Goal: Transaction & Acquisition: Purchase product/service

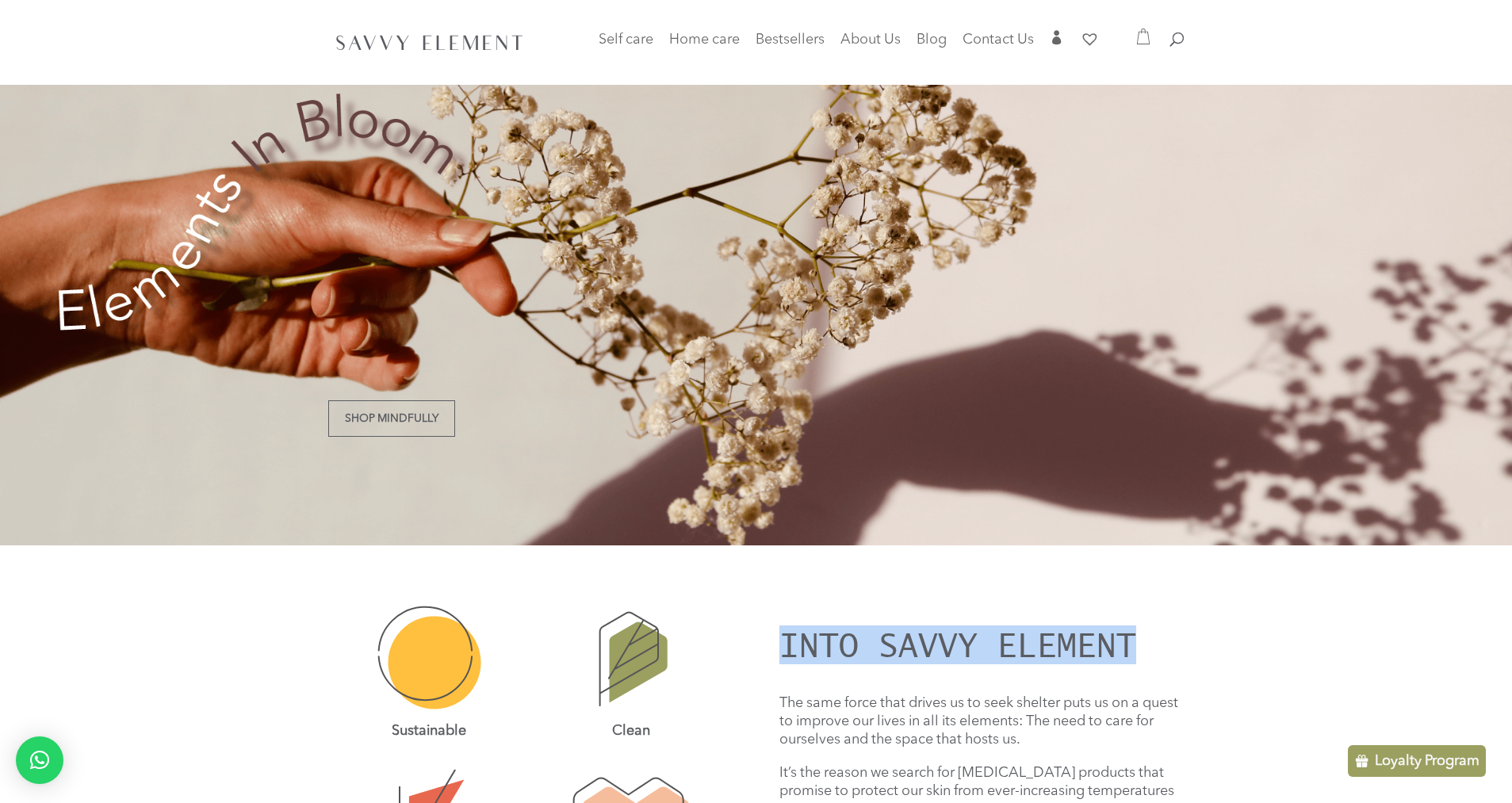
click at [1203, 627] on div "Sustainable Clean Curious Straightforward Into Savvy Element The same force tha…" at bounding box center [756, 749] width 1512 height 406
click at [979, 642] on h2 "Into Savvy Element" at bounding box center [982, 649] width 404 height 44
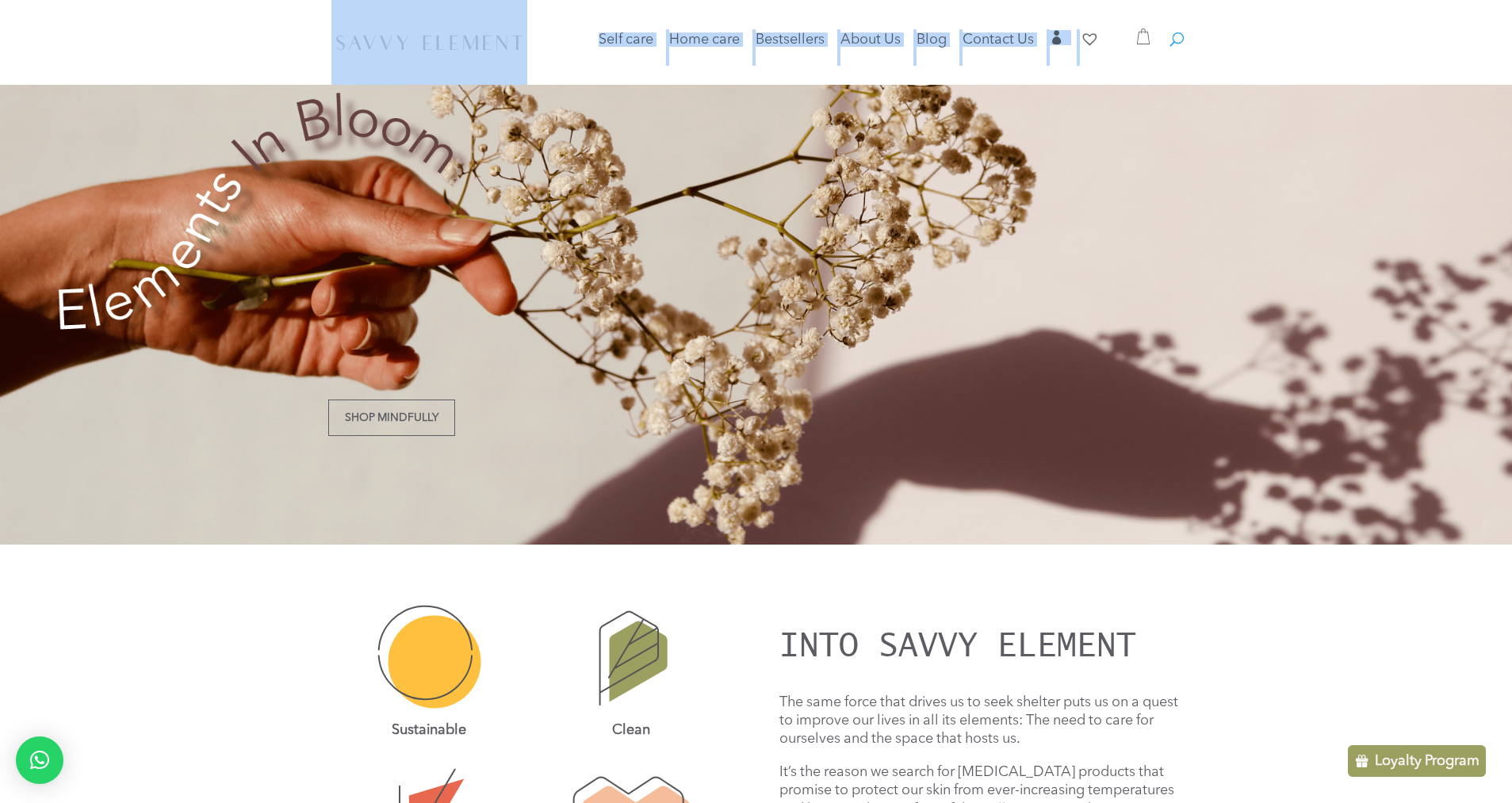
click at [1181, 45] on div "Self care Baby Care Body Care Face Care Hair Care Men Care Home care Cleaning P…" at bounding box center [757, 42] width 856 height 85
click at [1171, 32] on span at bounding box center [1171, 32] width 0 height 0
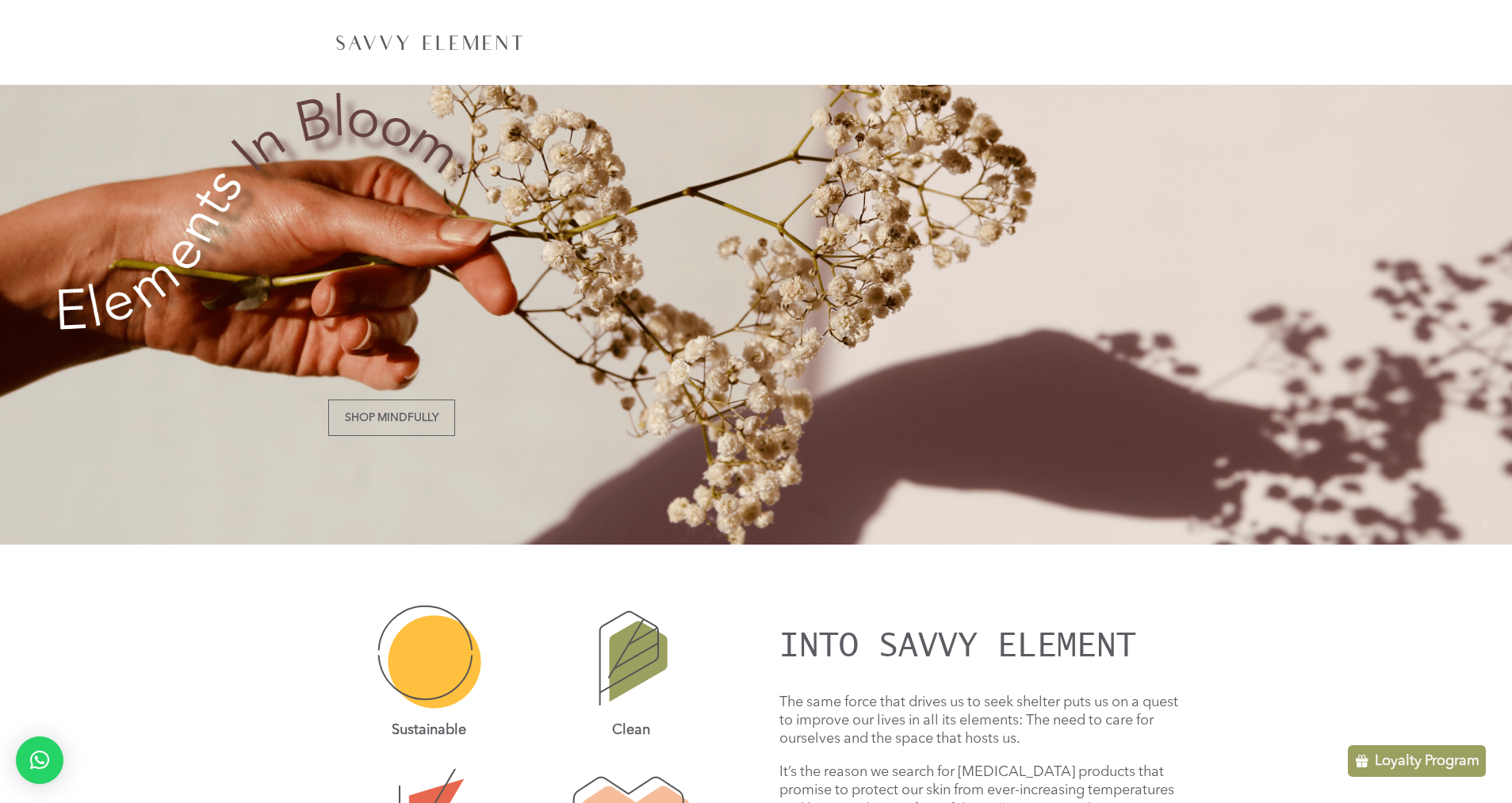
click at [1175, 39] on div at bounding box center [757, 42] width 856 height 84
click at [992, 47] on input "search" at bounding box center [902, 42] width 519 height 84
type input "*****"
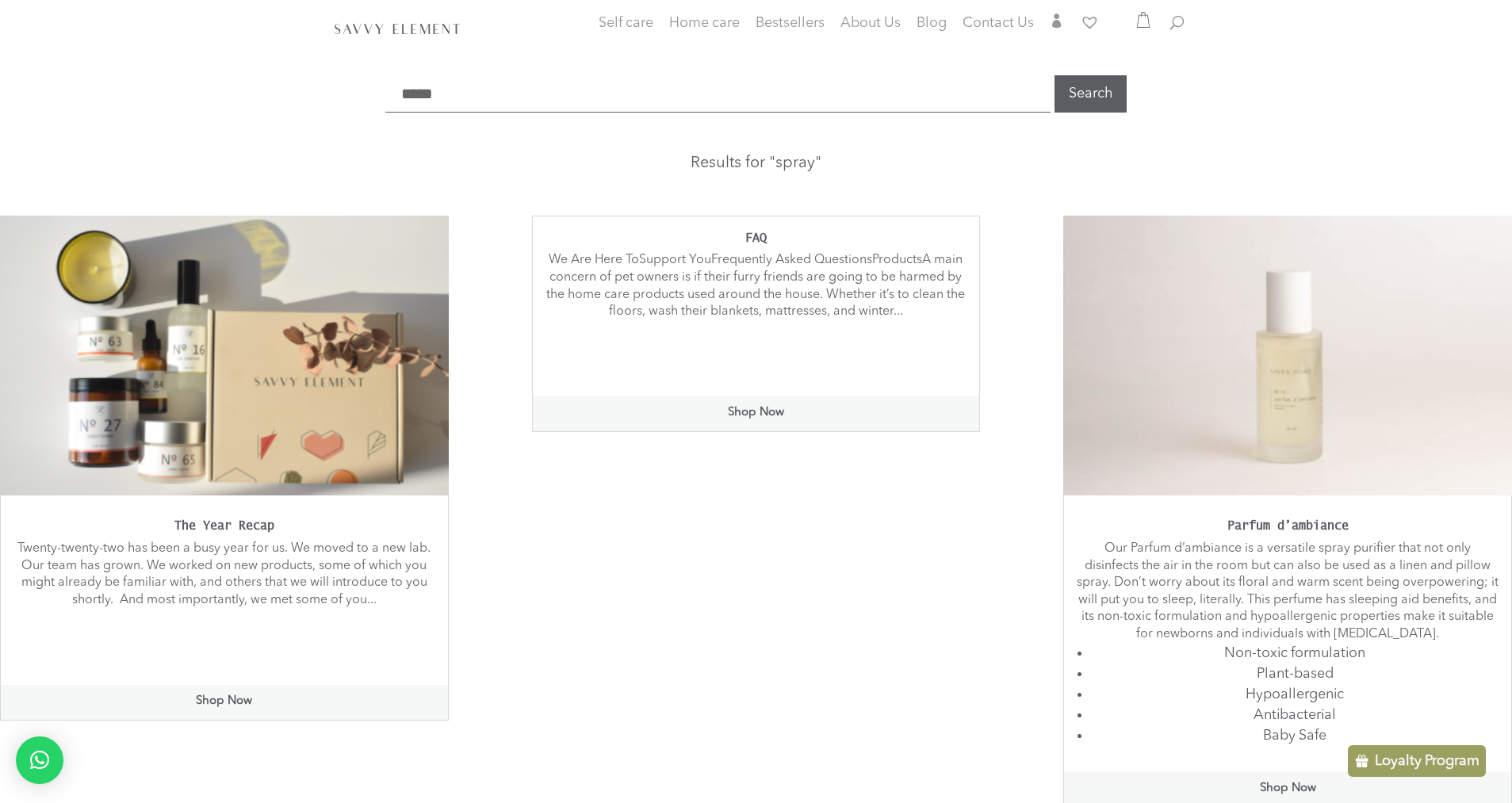
scroll to position [169, 0]
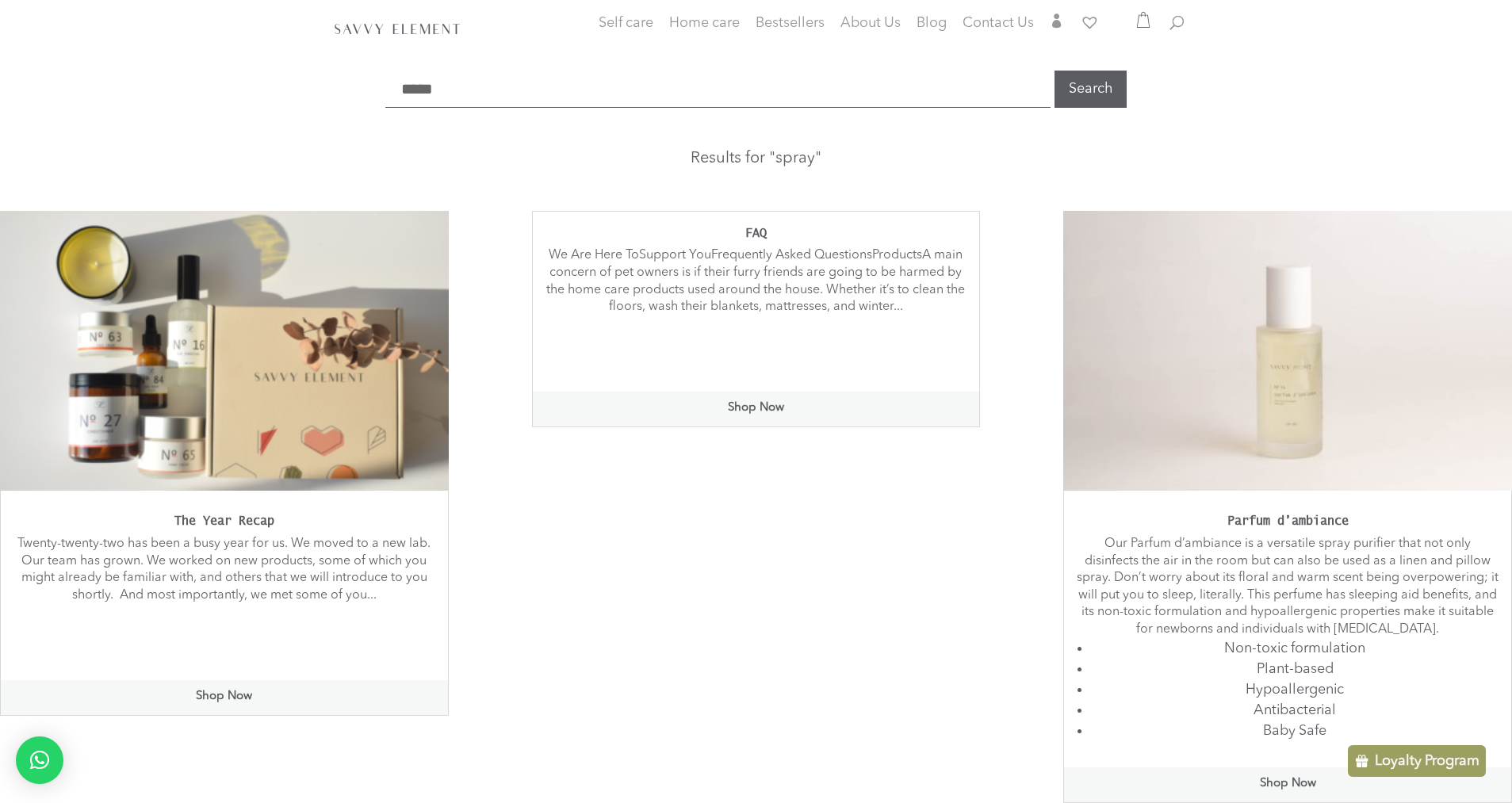
click at [1065, 767] on link "Shop Now" at bounding box center [1288, 785] width 447 height 35
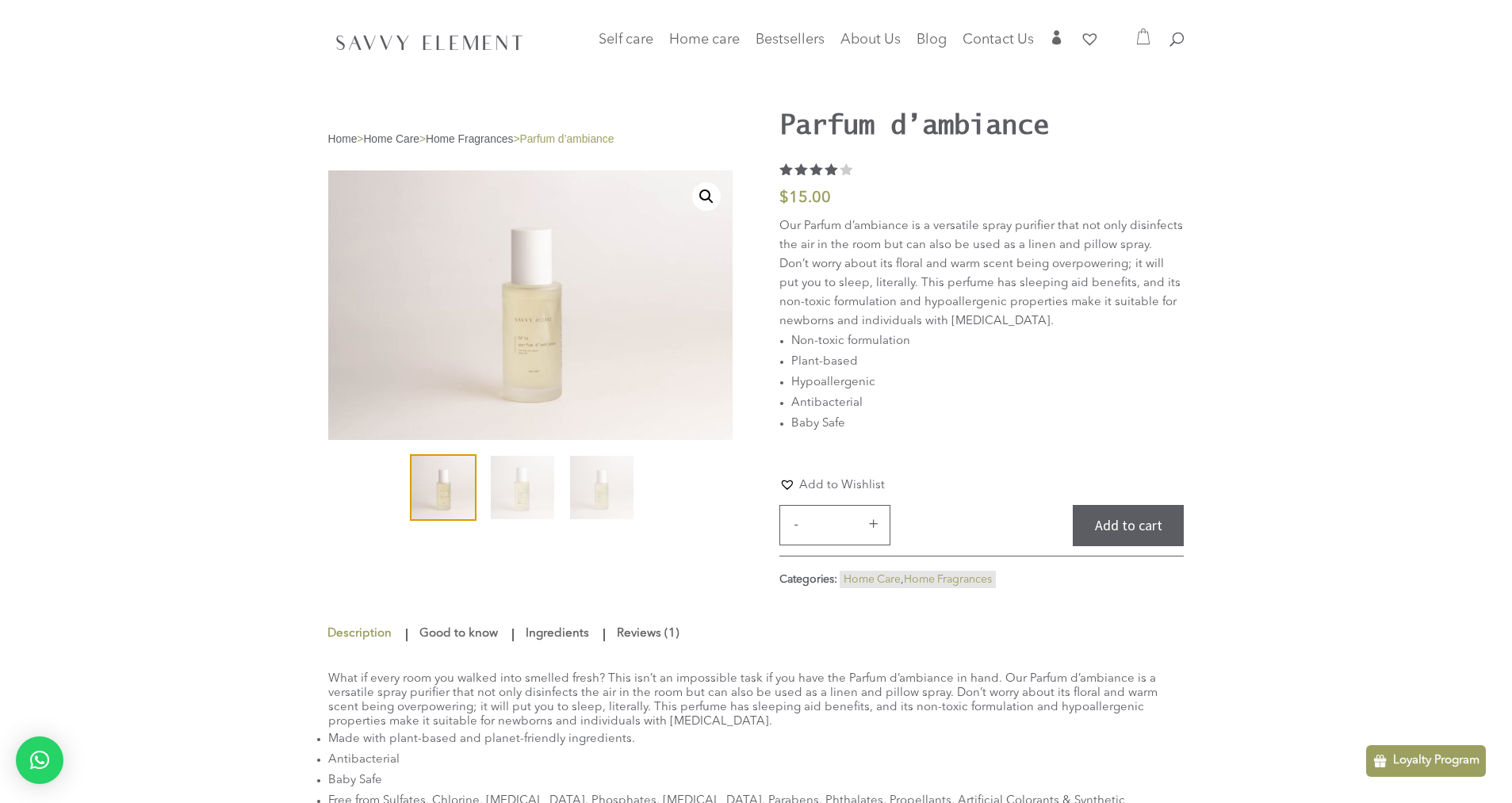
click at [1176, 53] on div at bounding box center [757, 42] width 856 height 85
click at [1171, 32] on span at bounding box center [1171, 32] width 0 height 0
paste input "**********"
type input "**********"
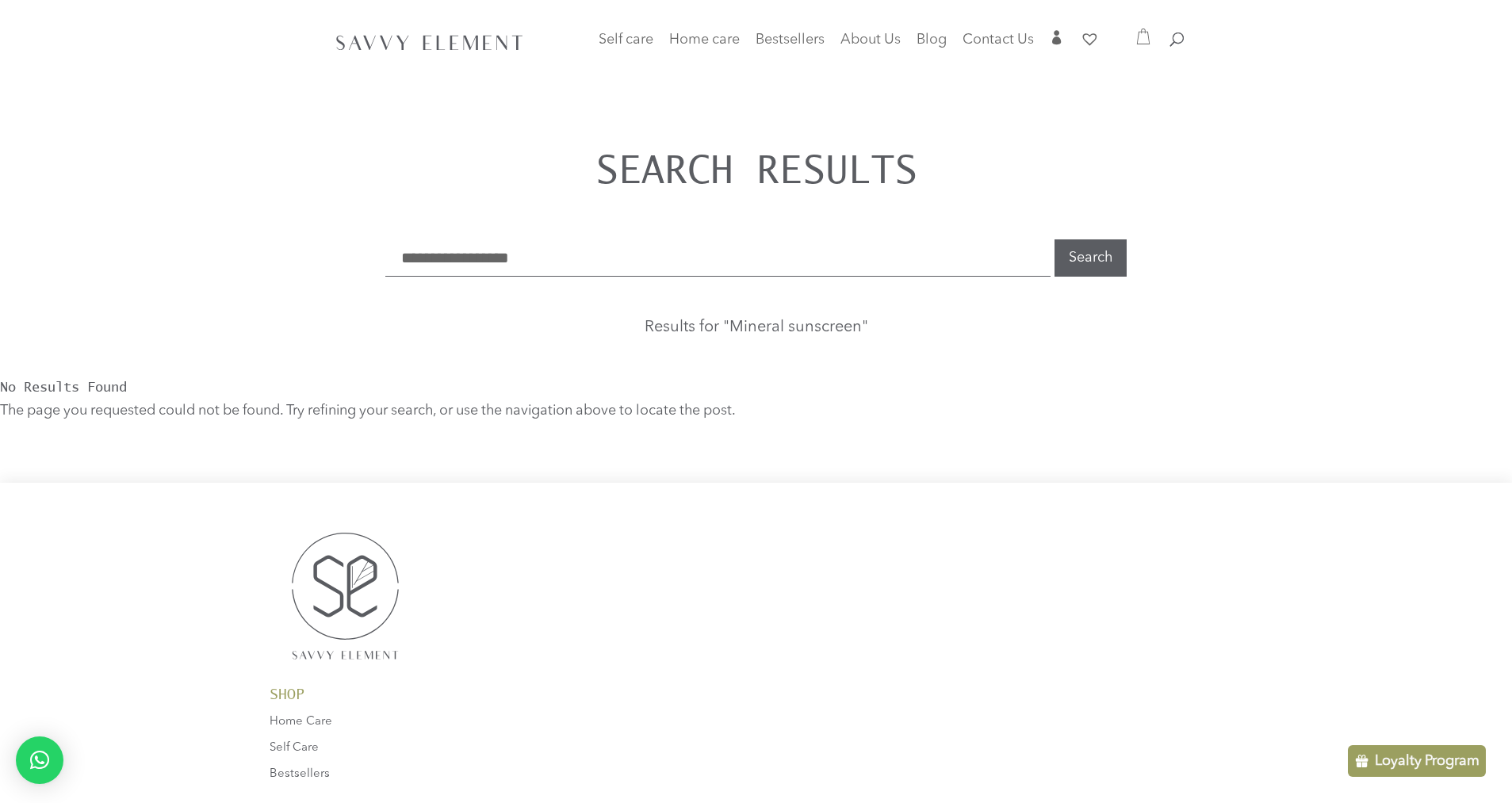
drag, startPoint x: 624, startPoint y: 241, endPoint x: 393, endPoint y: 231, distance: 231.2
click at [393, 233] on div "**********" at bounding box center [756, 213] width 1512 height 128
type input "*********"
click at [1055, 239] on button "Search" at bounding box center [1091, 257] width 72 height 37
click at [688, 239] on input "*********" at bounding box center [717, 257] width 665 height 37
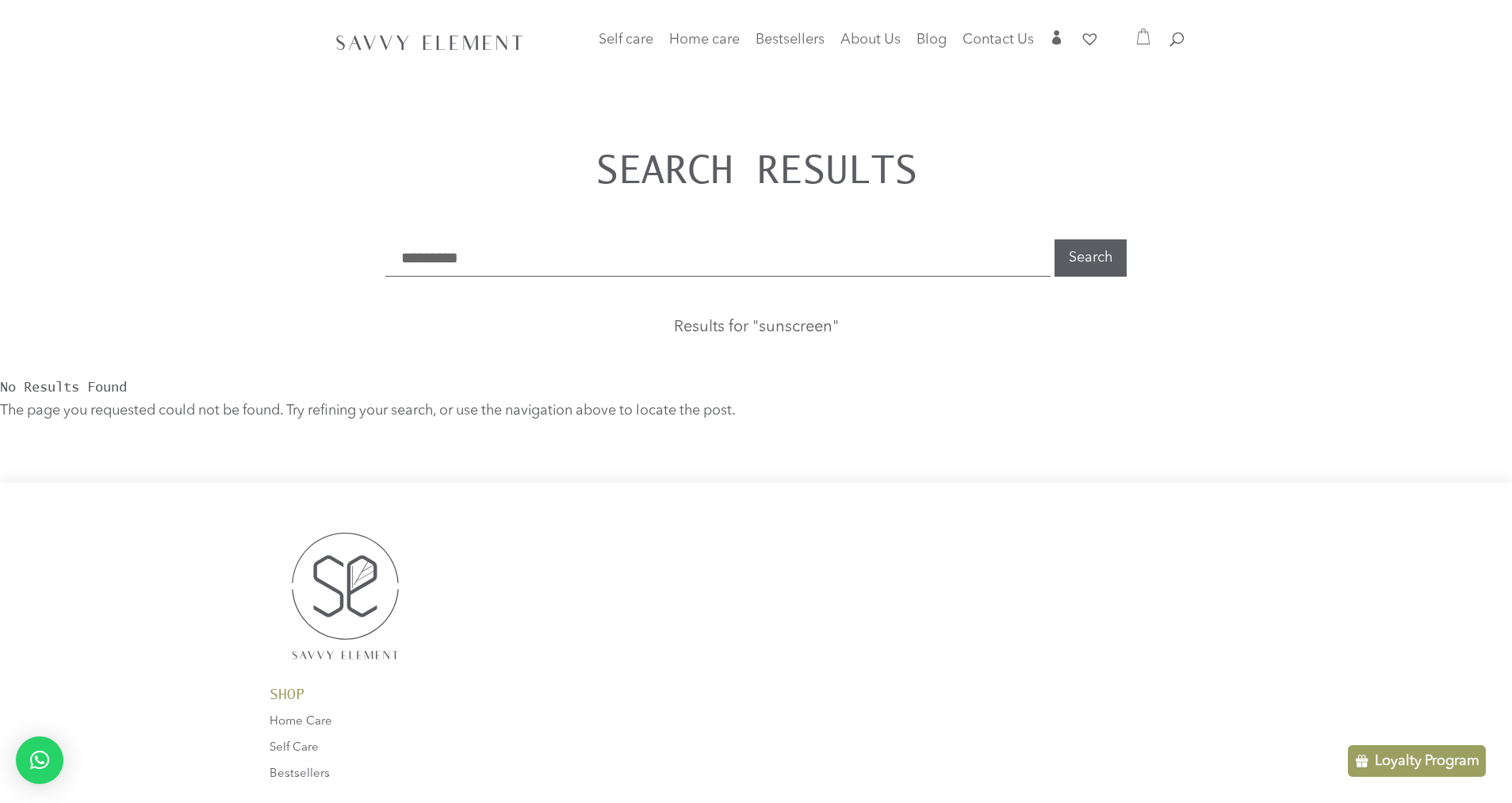
click at [688, 239] on input "*********" at bounding box center [717, 257] width 665 height 37
paste input "search"
type input "*******"
click at [1055, 239] on button "Search" at bounding box center [1091, 257] width 72 height 37
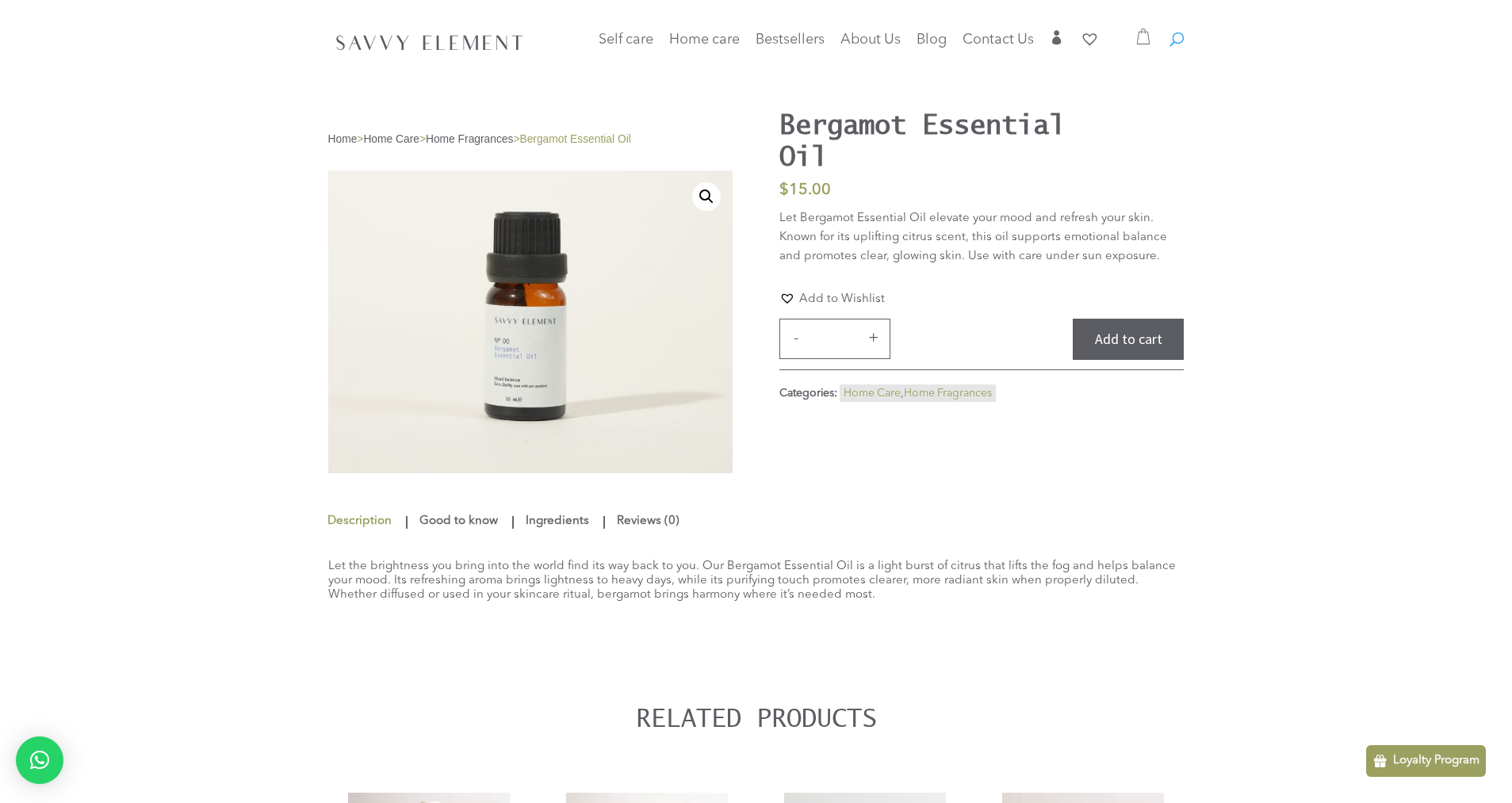
click at [1171, 32] on span at bounding box center [1171, 32] width 0 height 0
click at [1016, 33] on input "search" at bounding box center [903, 42] width 515 height 84
type input "*******"
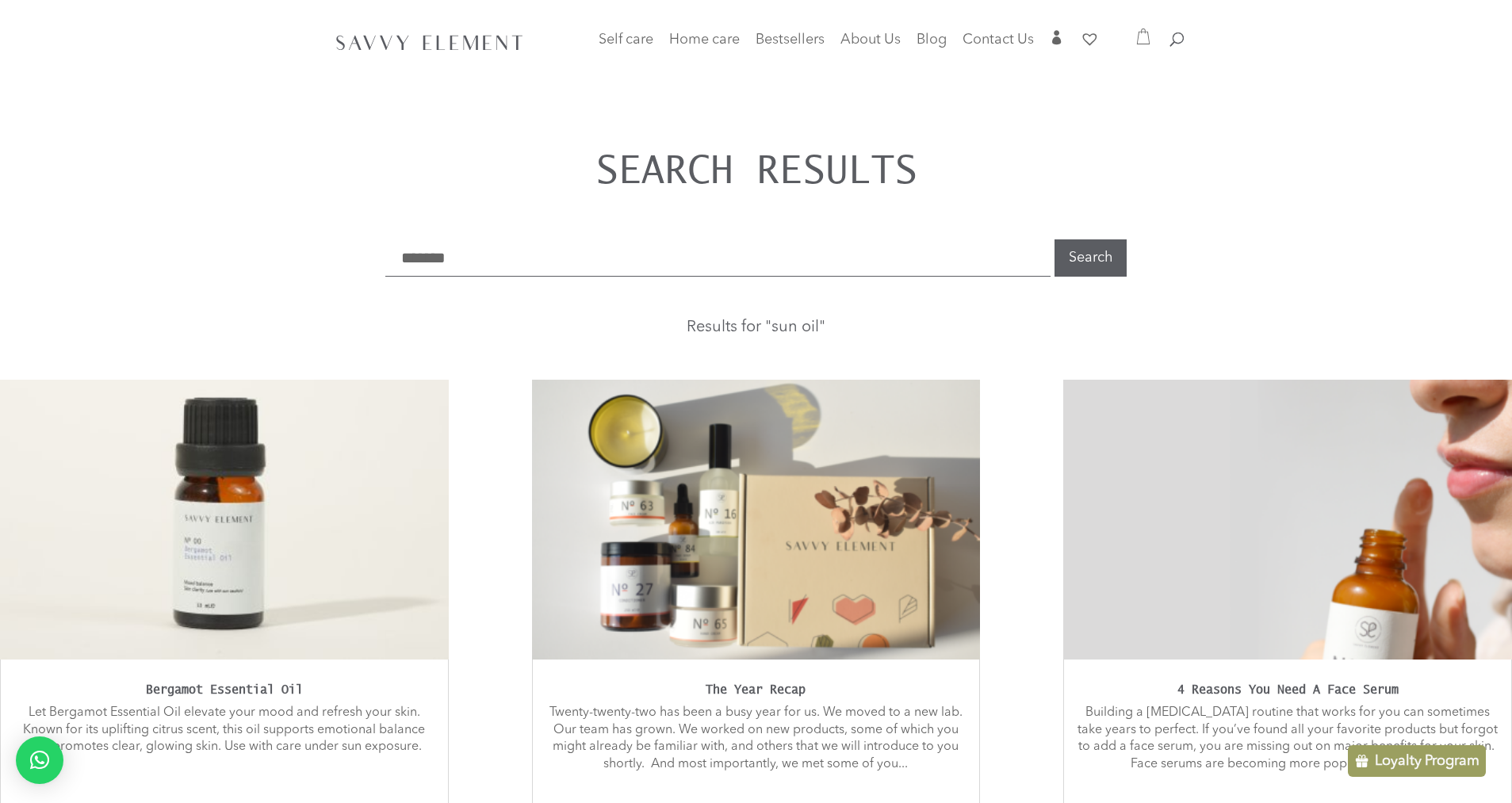
click at [1178, 683] on link "4 Reasons You Need A Face Serum" at bounding box center [1289, 689] width 222 height 13
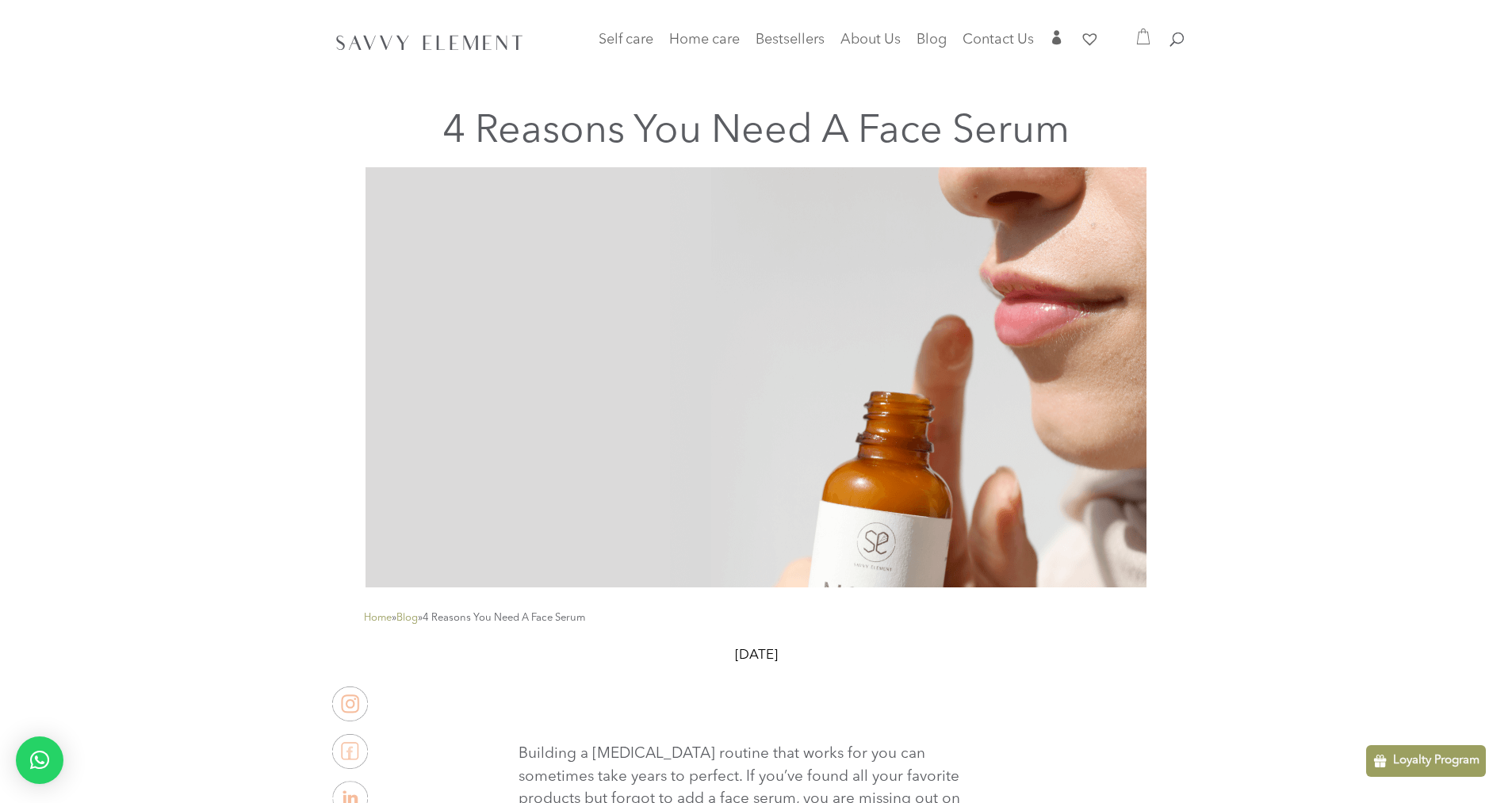
click at [435, 28] on div at bounding box center [757, 42] width 856 height 85
click at [438, 45] on img at bounding box center [430, 41] width 197 height 25
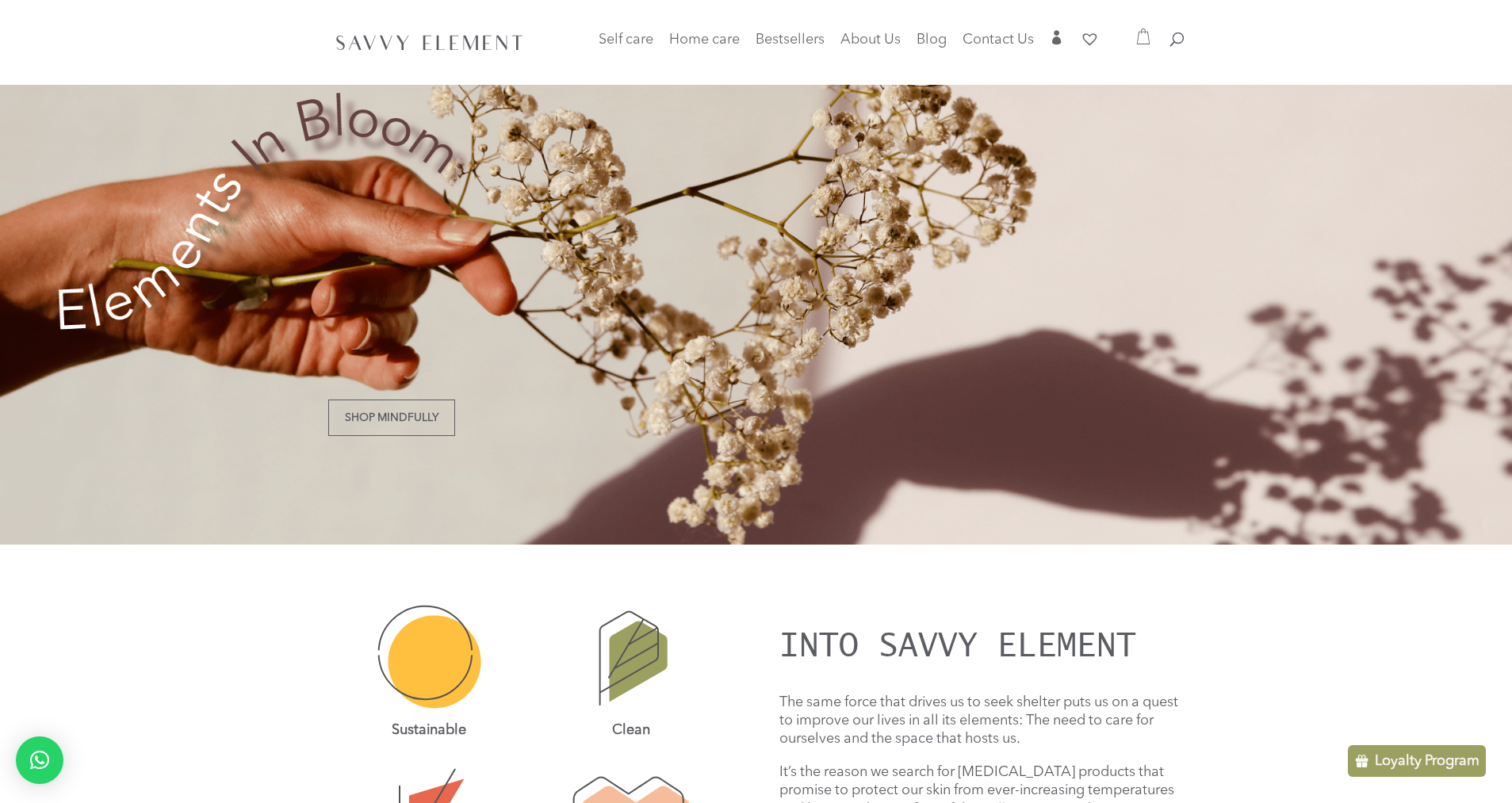
click at [752, 26] on div at bounding box center [757, 42] width 856 height 85
click at [774, 47] on link "Bestsellers" at bounding box center [790, 45] width 69 height 22
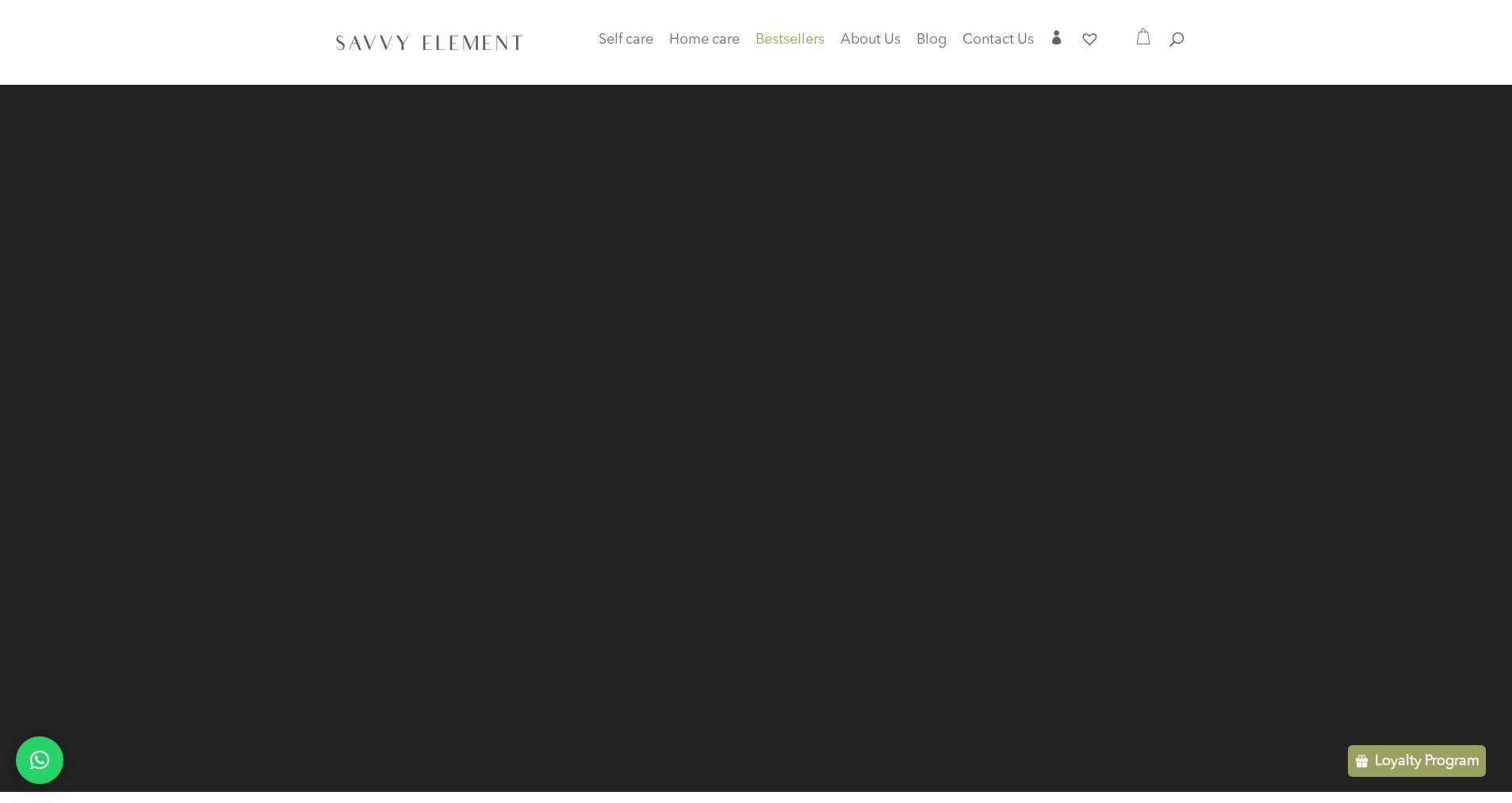
click at [425, 49] on img at bounding box center [430, 41] width 197 height 25
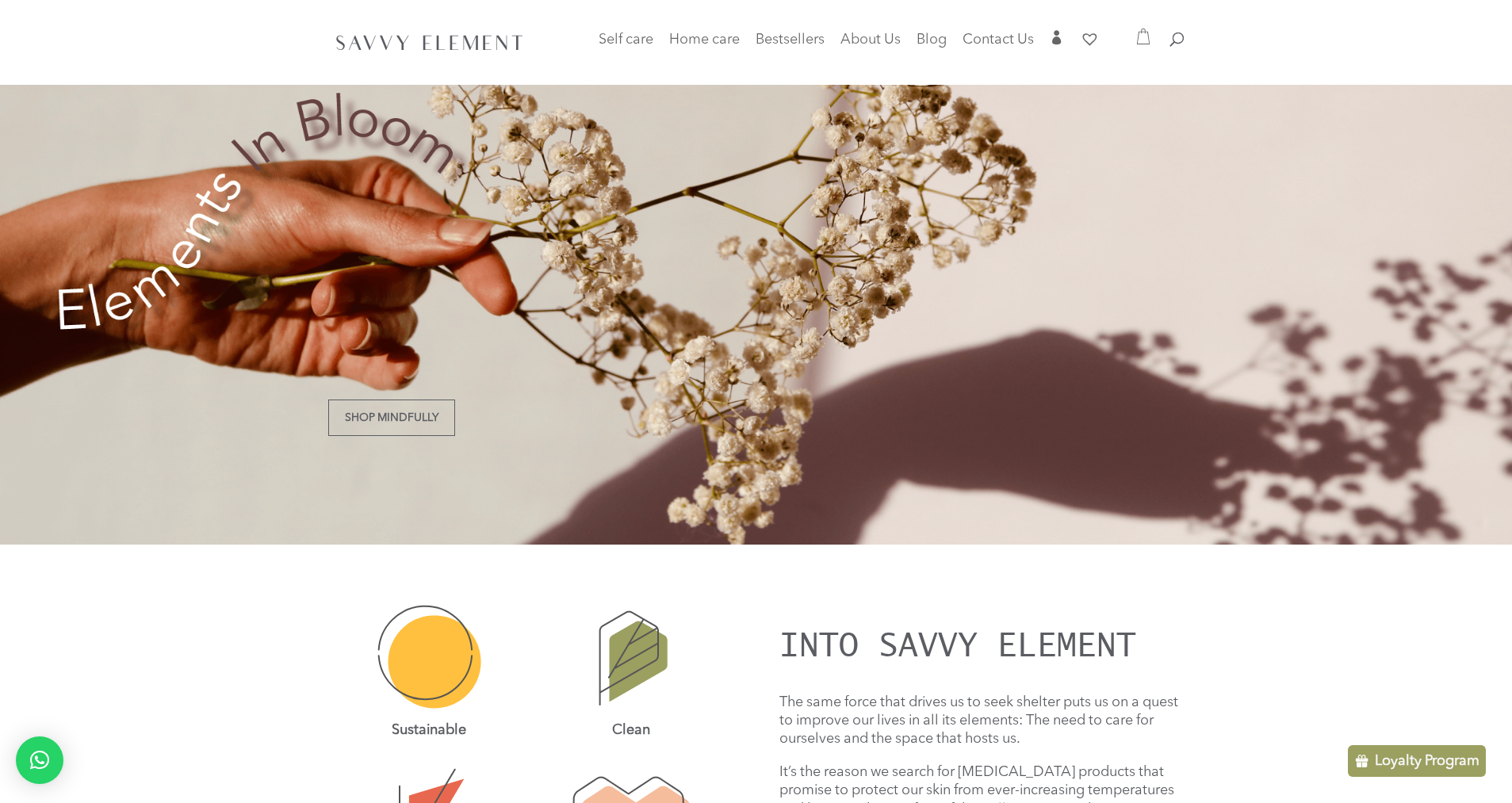
click at [673, 677] on img at bounding box center [630, 657] width 85 height 112
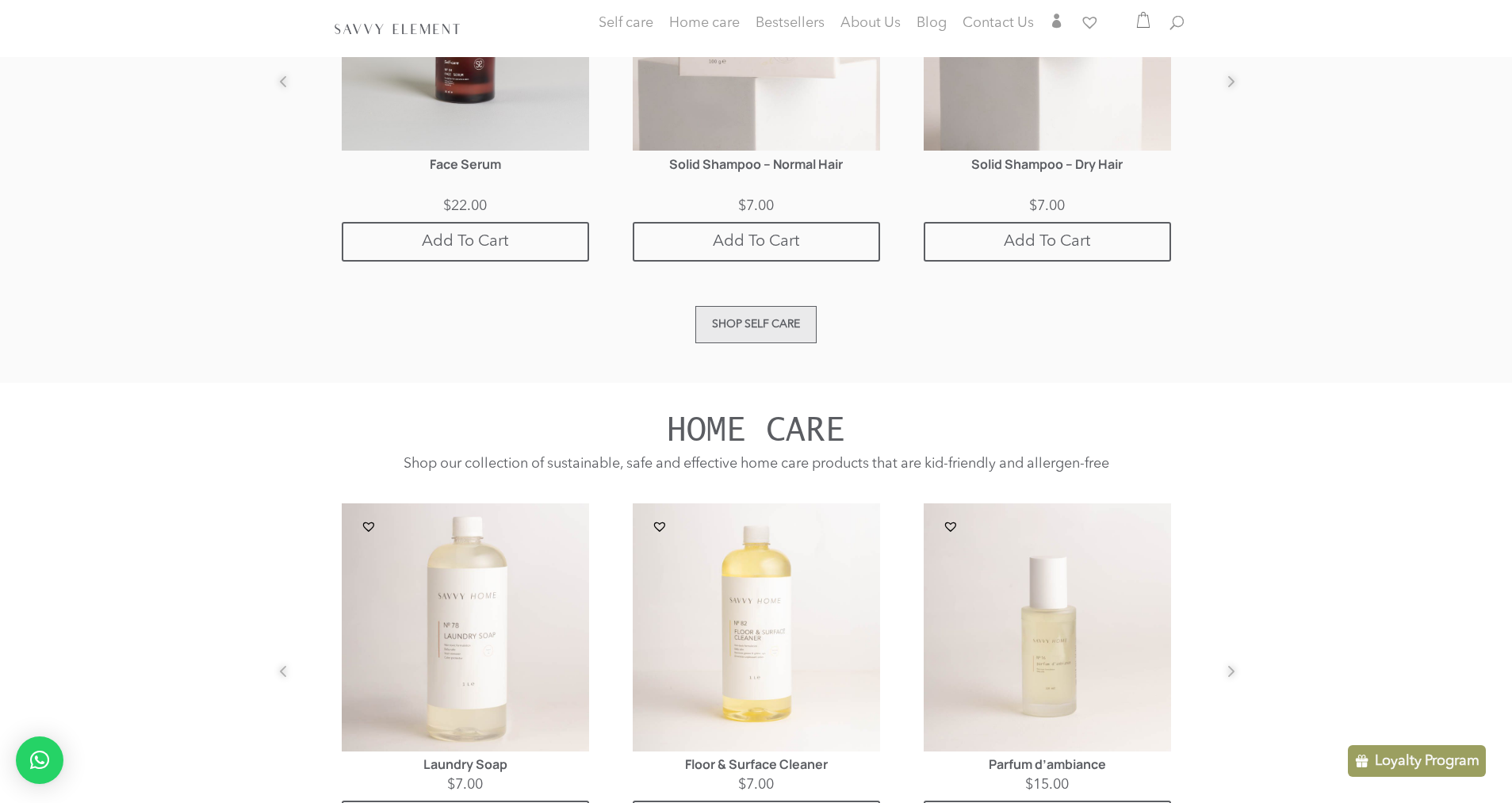
scroll to position [1158, 0]
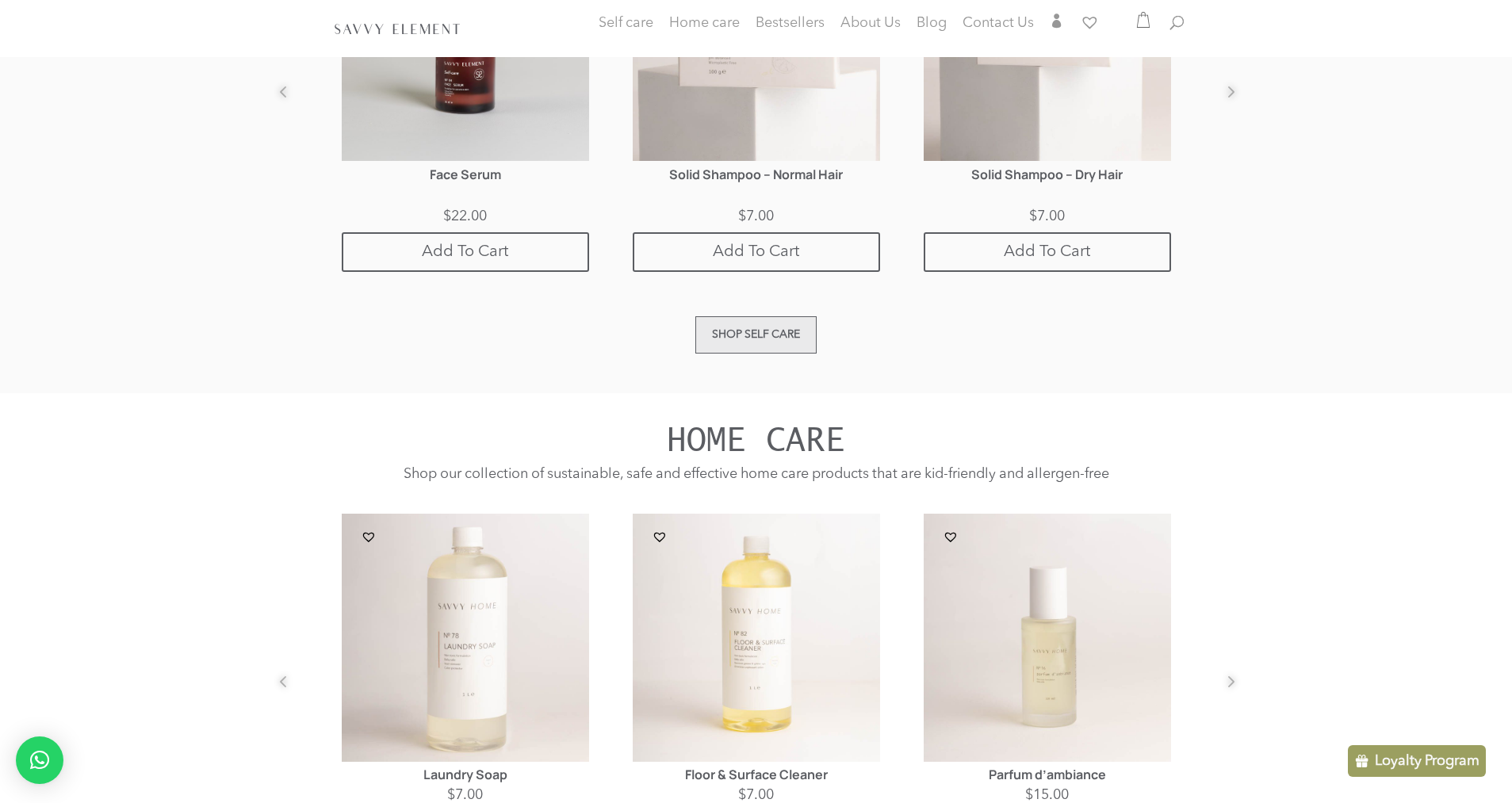
click at [720, 327] on link "Shop Self care" at bounding box center [756, 335] width 121 height 37
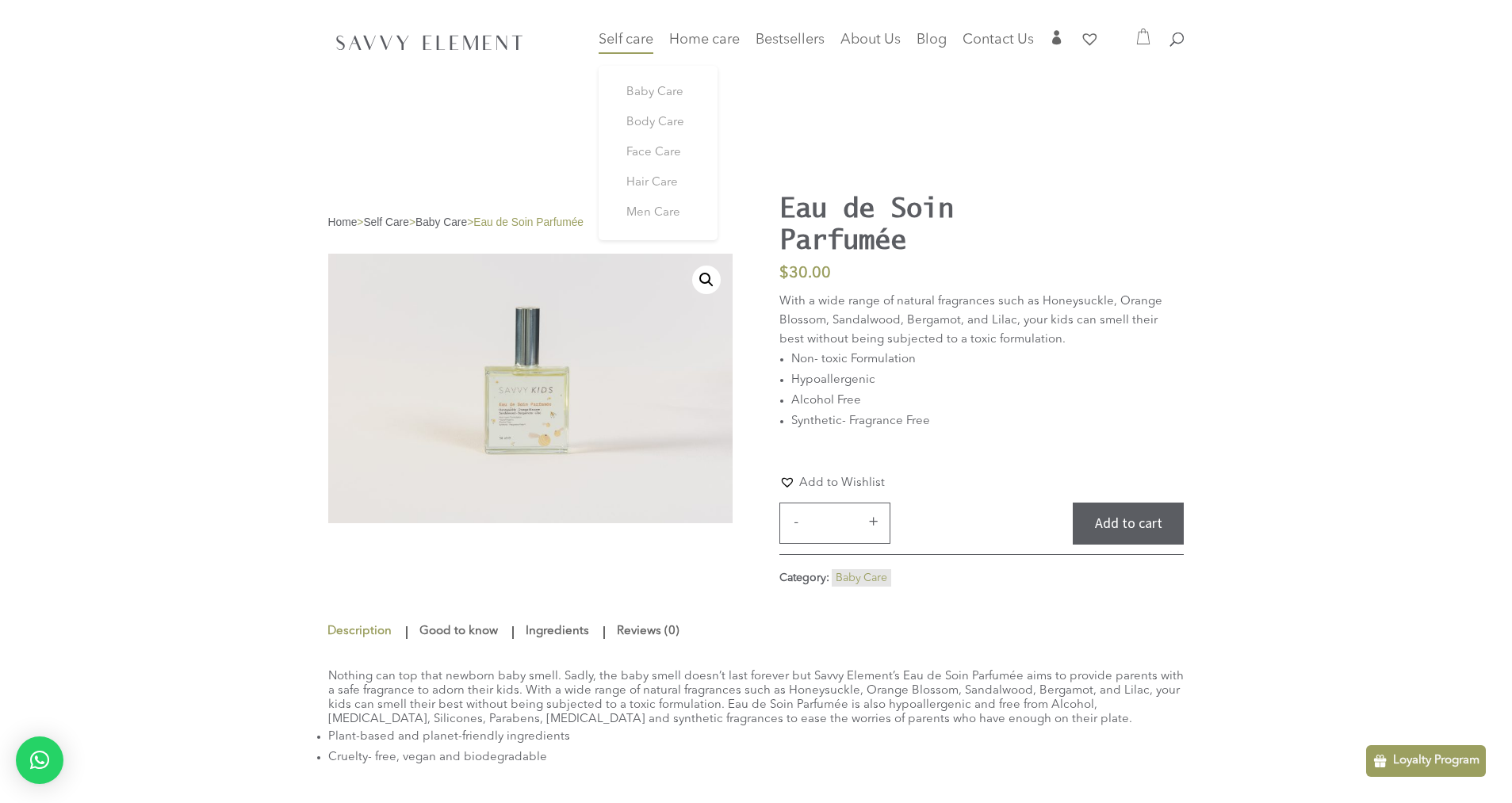
click at [613, 40] on span "Self care" at bounding box center [626, 40] width 55 height 14
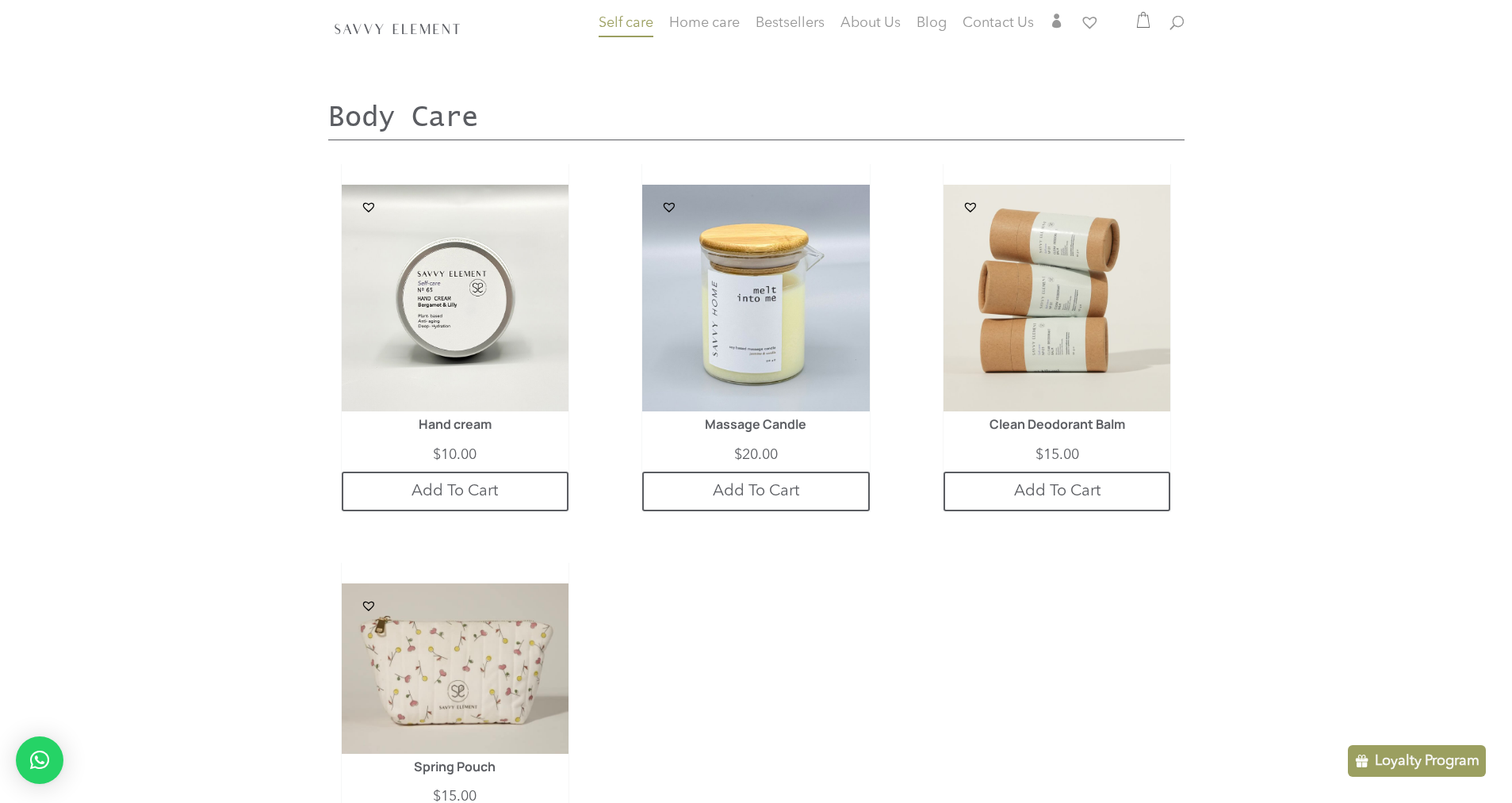
scroll to position [1262, 0]
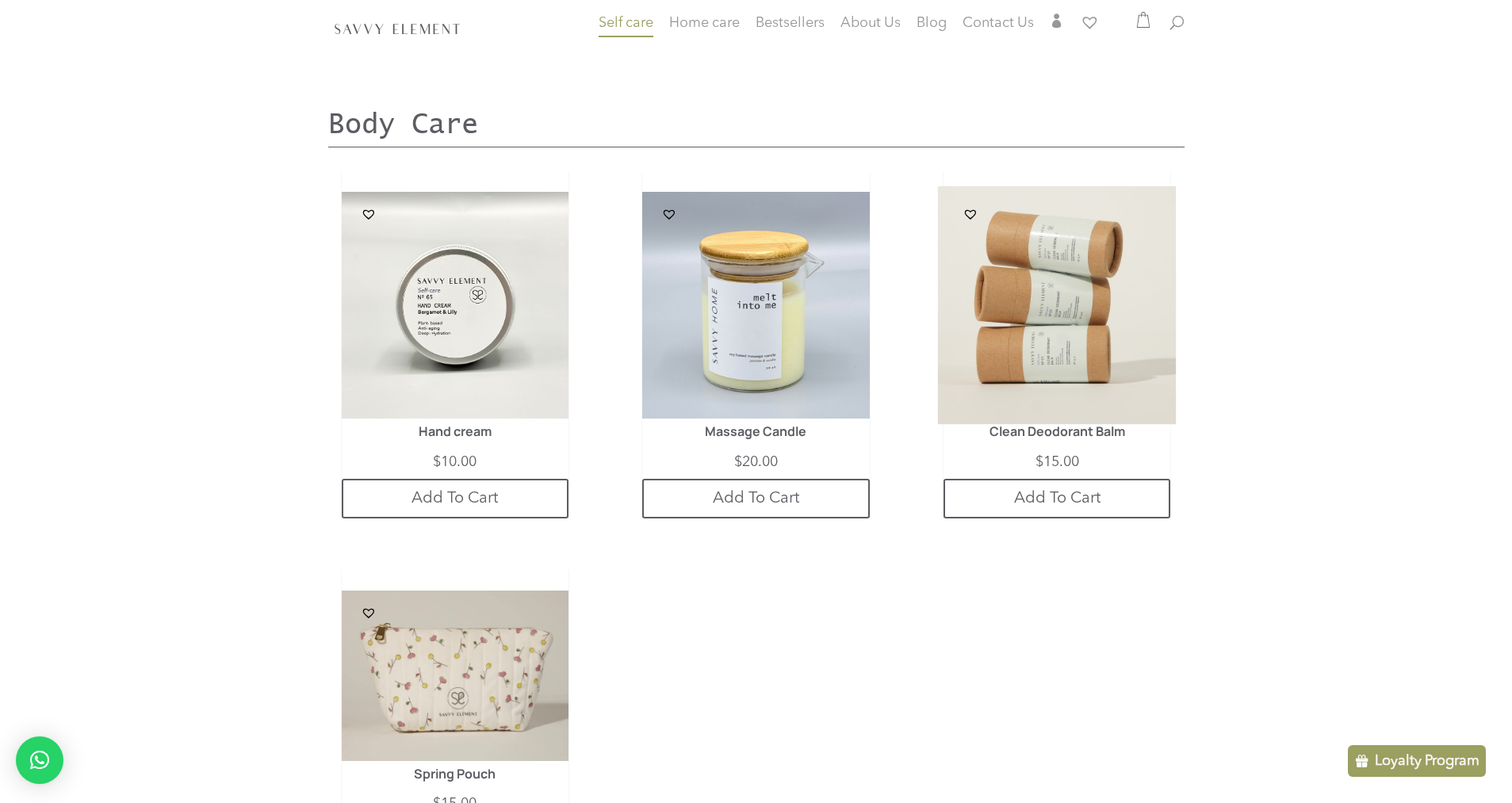
click at [1050, 320] on img at bounding box center [1058, 306] width 239 height 239
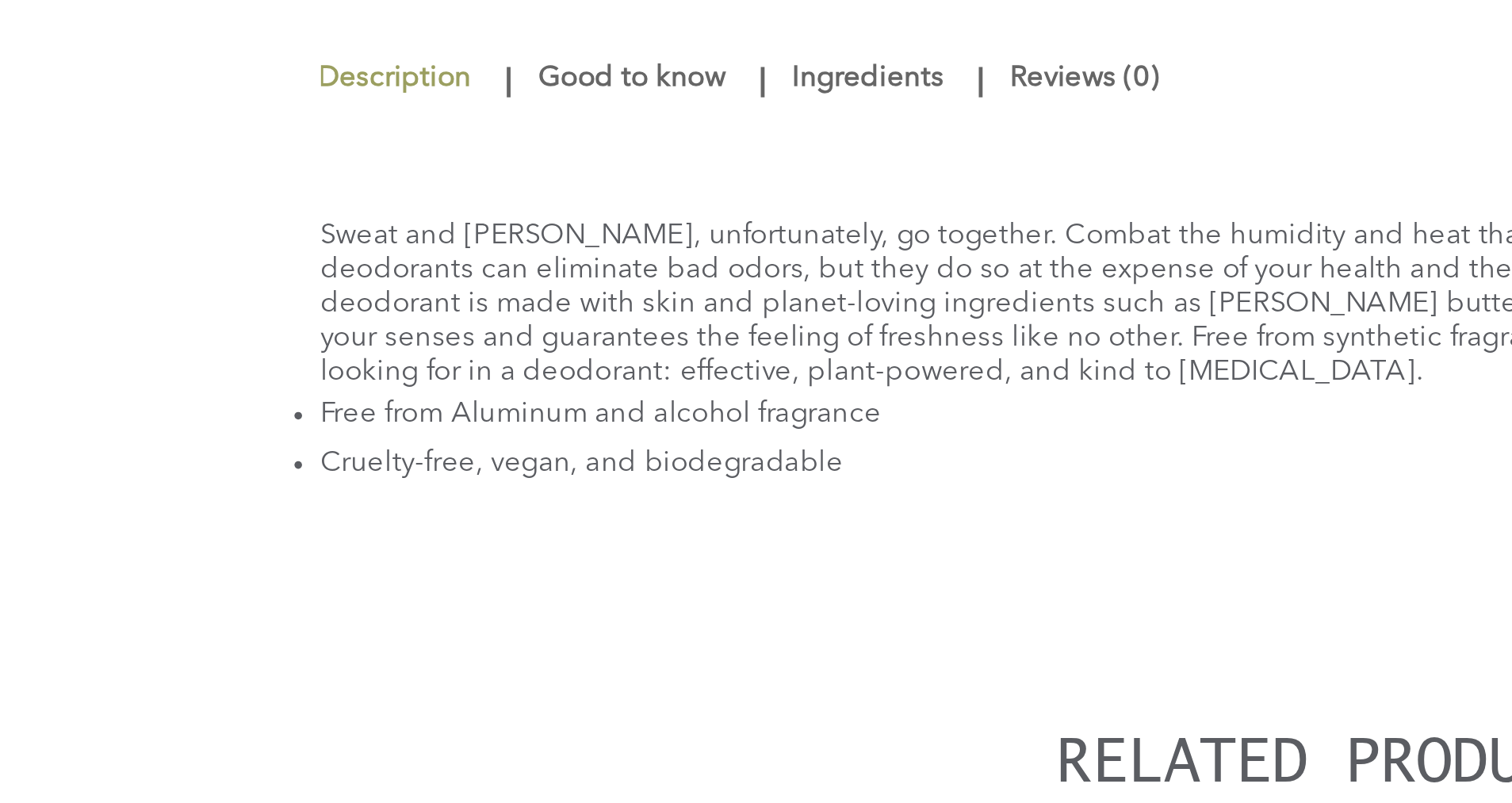
scroll to position [251, 0]
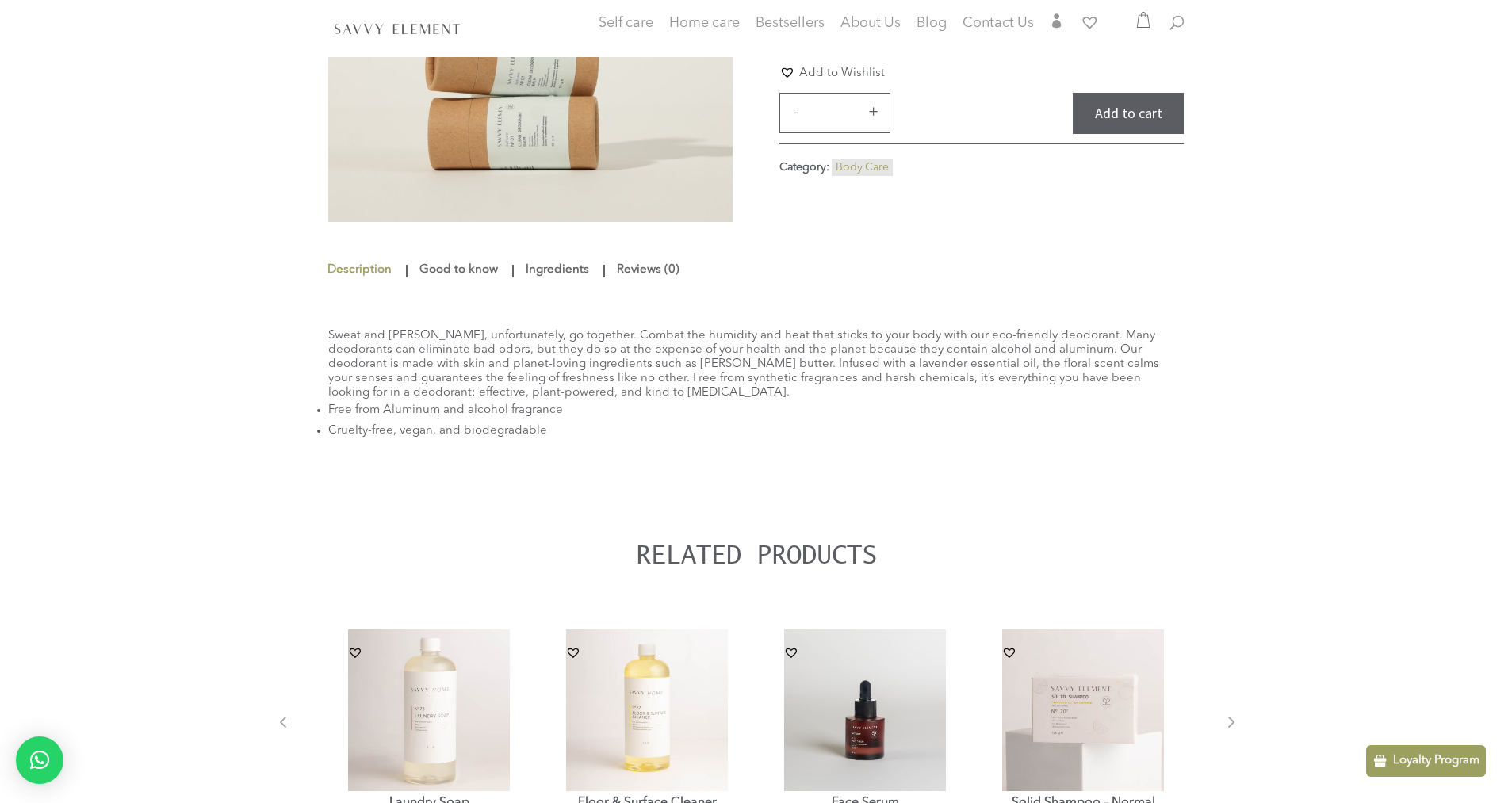
click at [440, 268] on link "Good to know" at bounding box center [459, 270] width 86 height 28
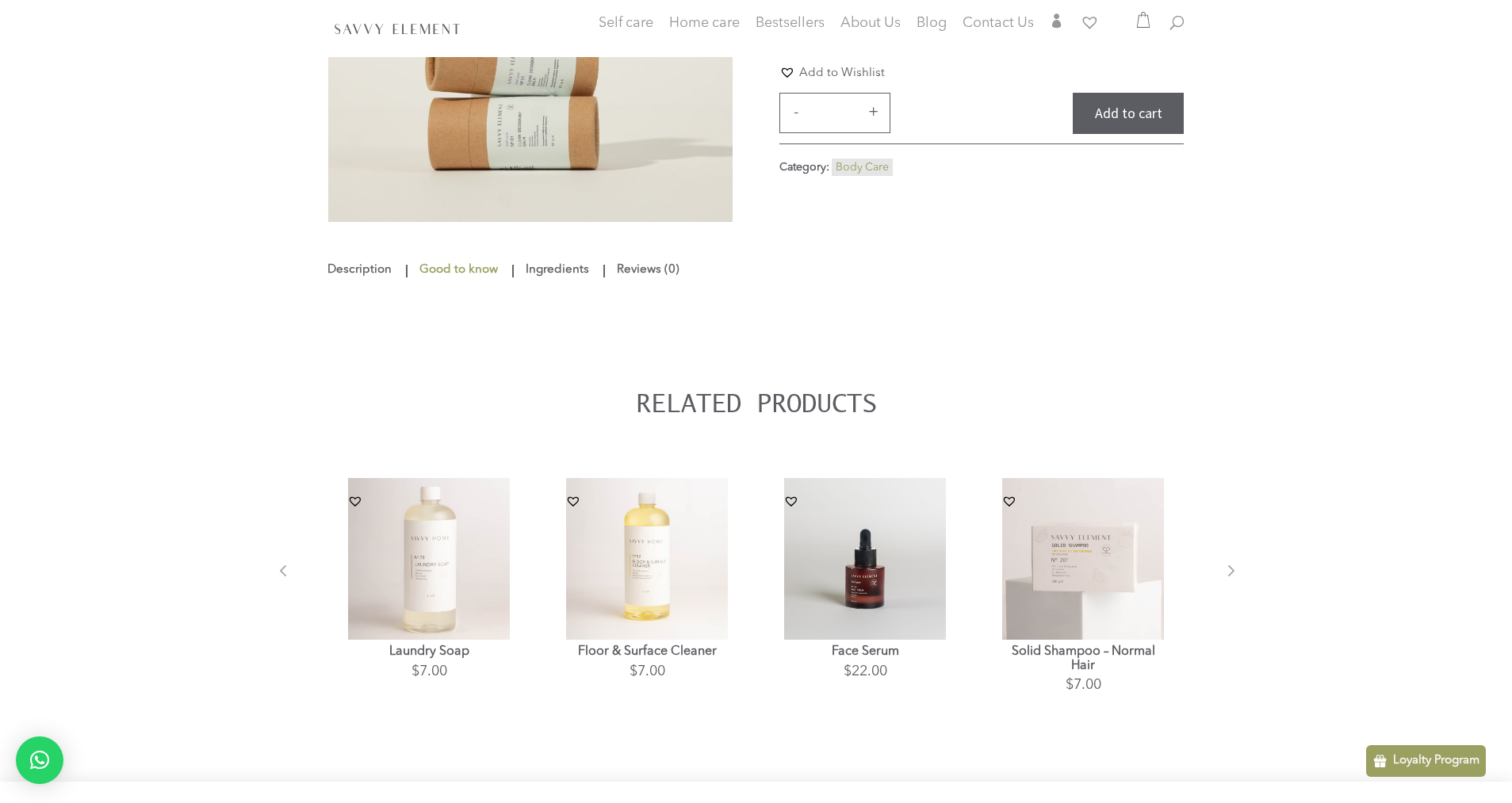
click at [556, 279] on link "Ingredients" at bounding box center [557, 270] width 71 height 28
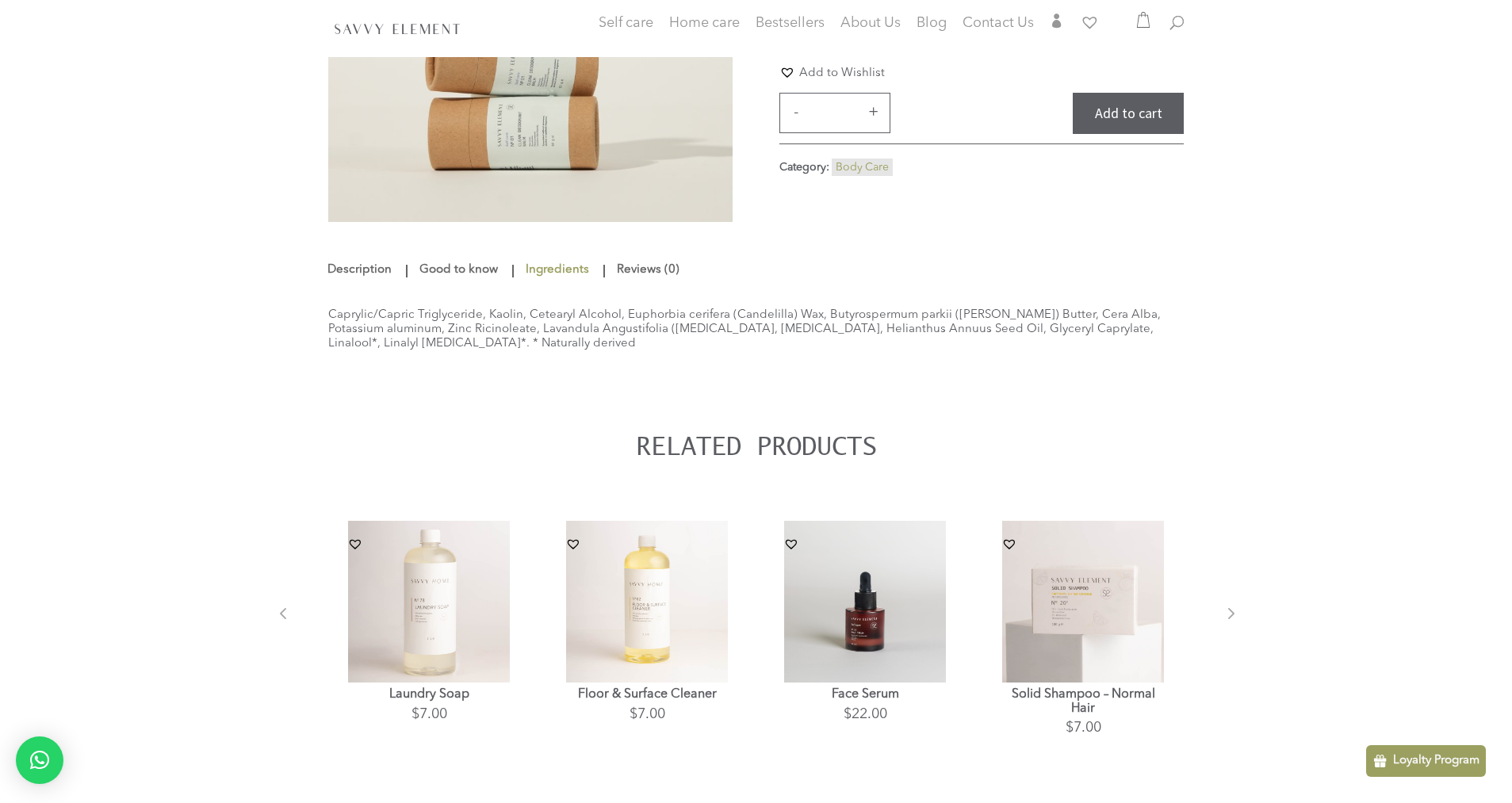
click at [429, 270] on link "Good to know" at bounding box center [459, 270] width 86 height 28
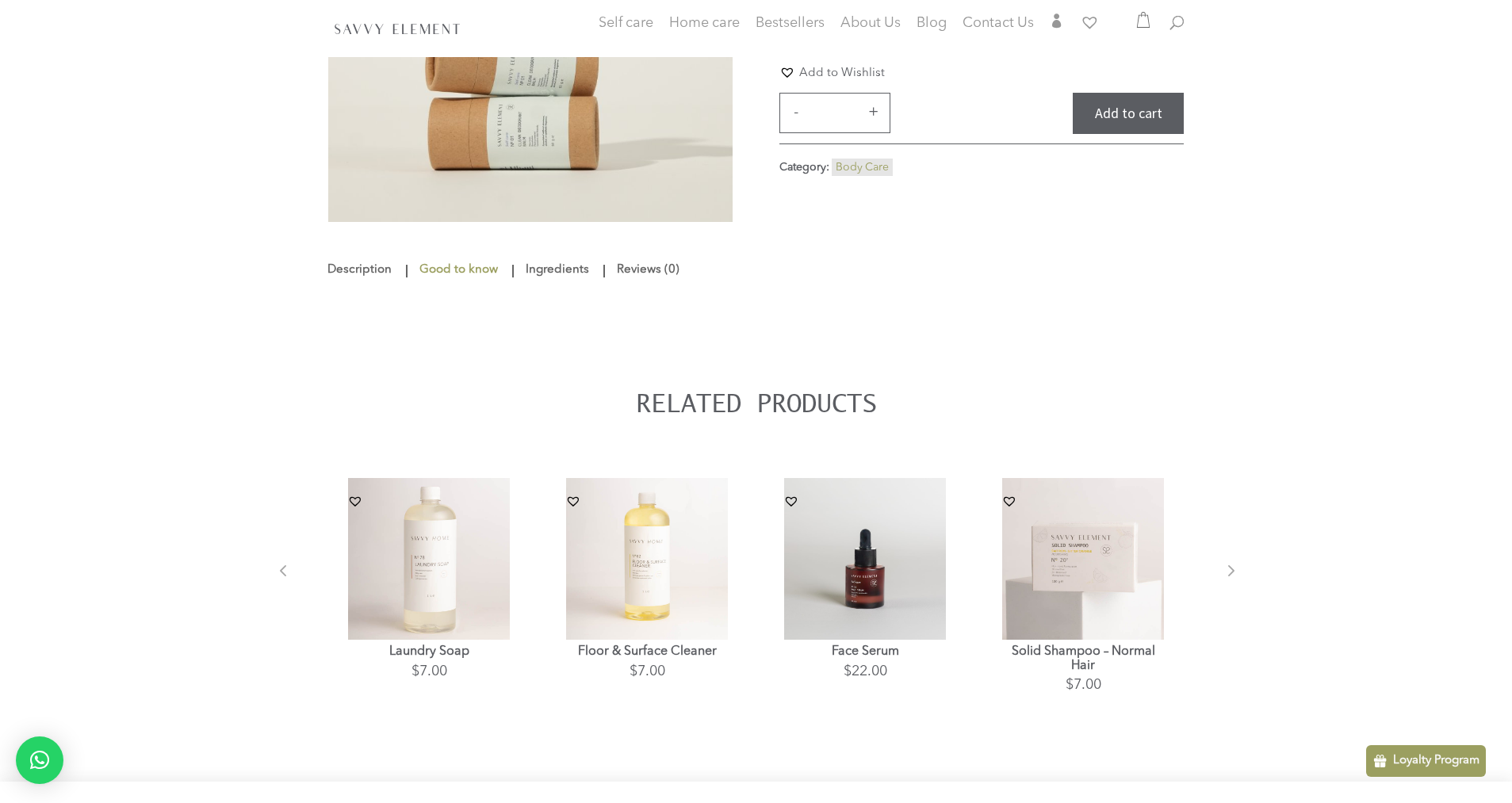
click at [666, 285] on link "Reviews (0)" at bounding box center [648, 270] width 70 height 28
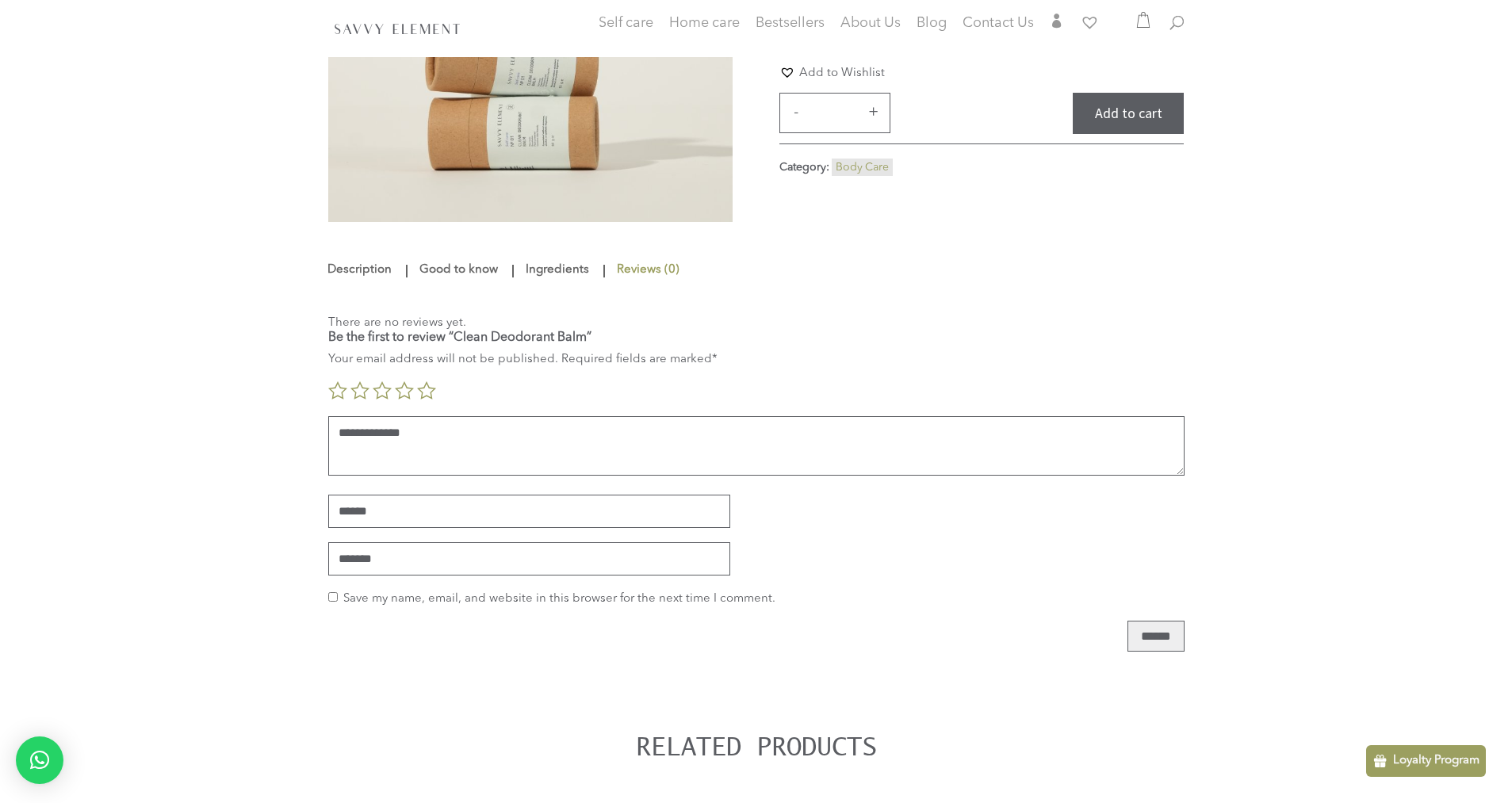
click at [354, 285] on link "Description" at bounding box center [361, 270] width 69 height 28
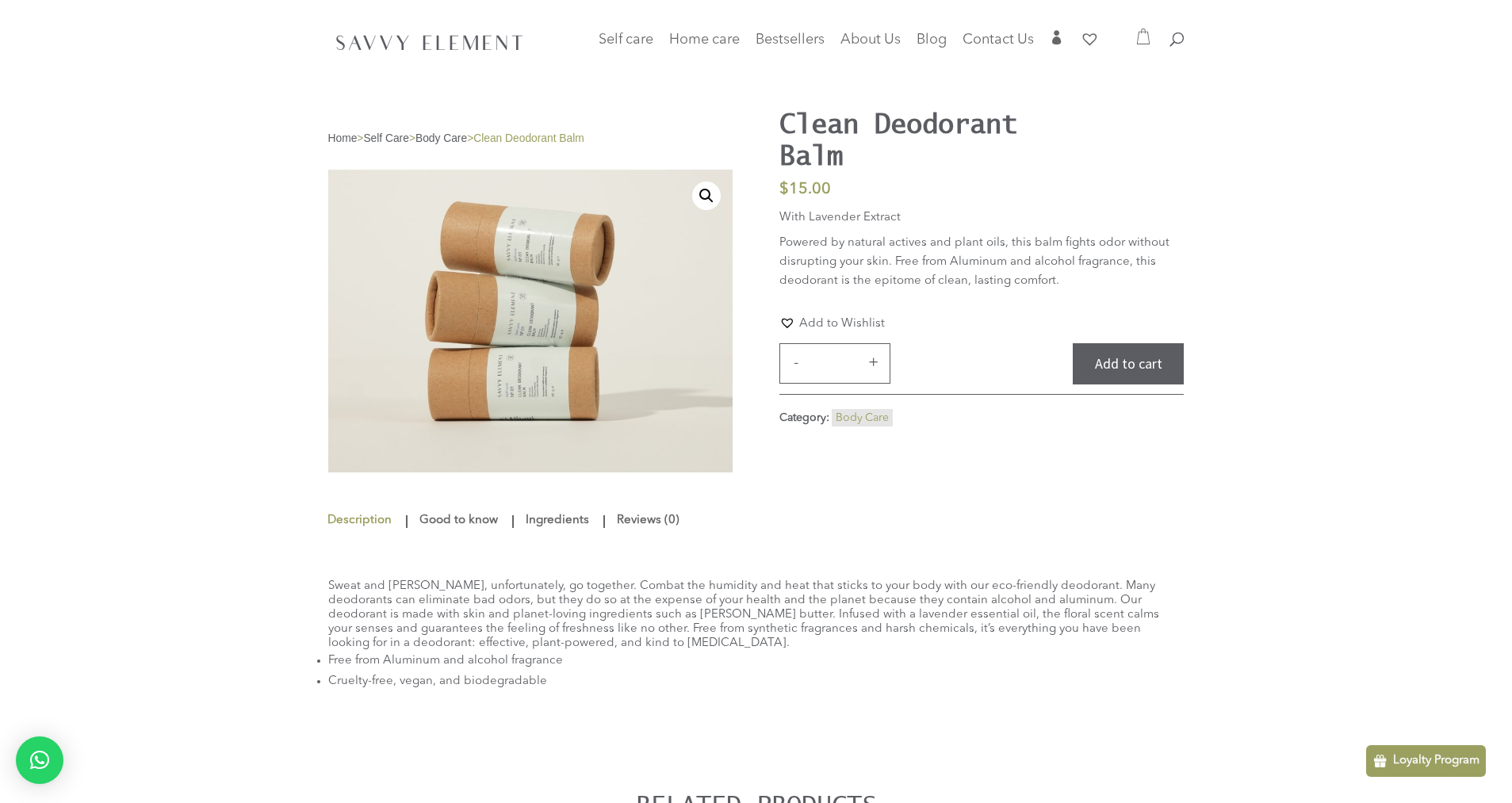
scroll to position [0, 0]
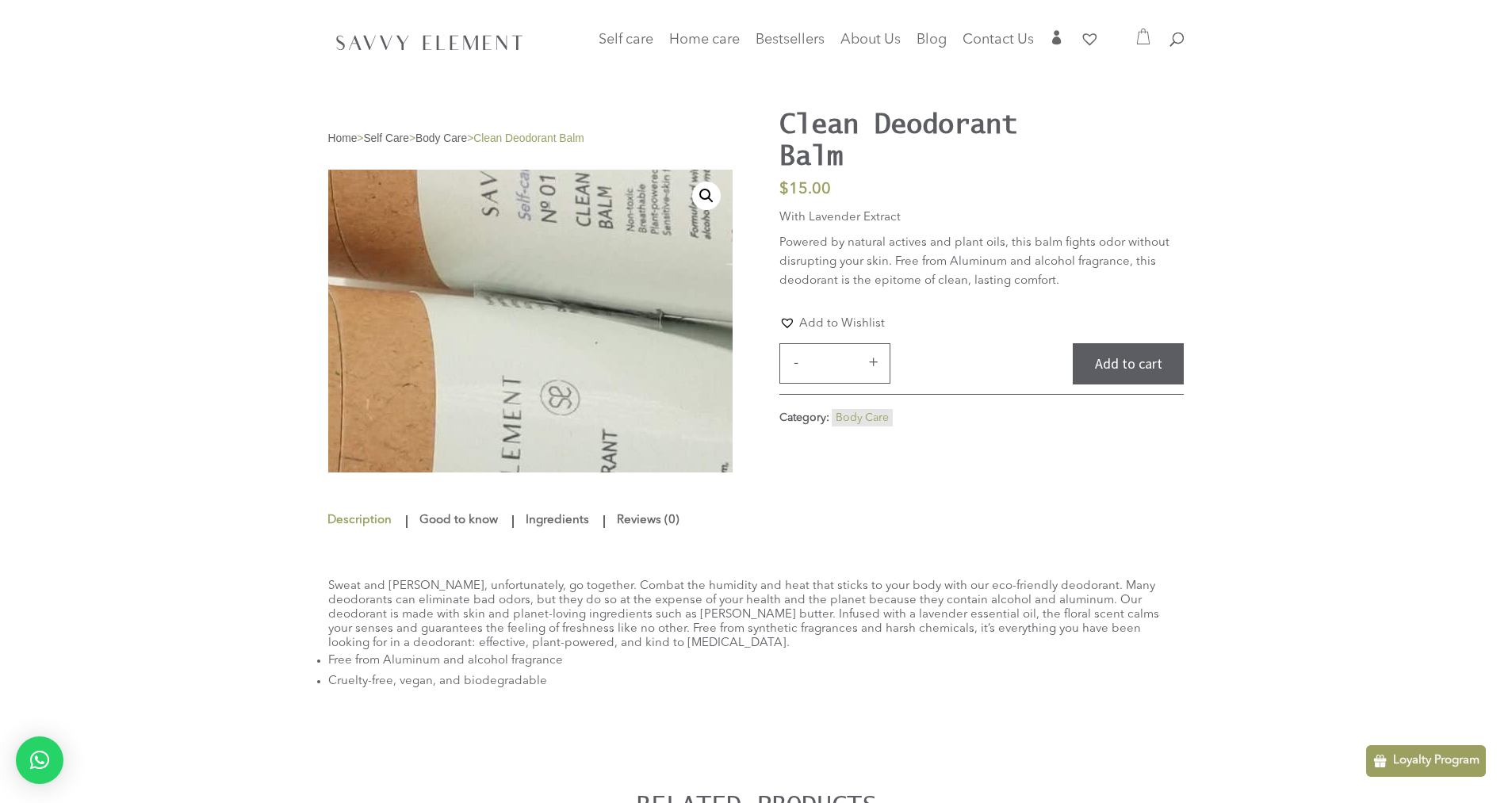
click at [513, 271] on img at bounding box center [600, 521] width 2031 height 1522
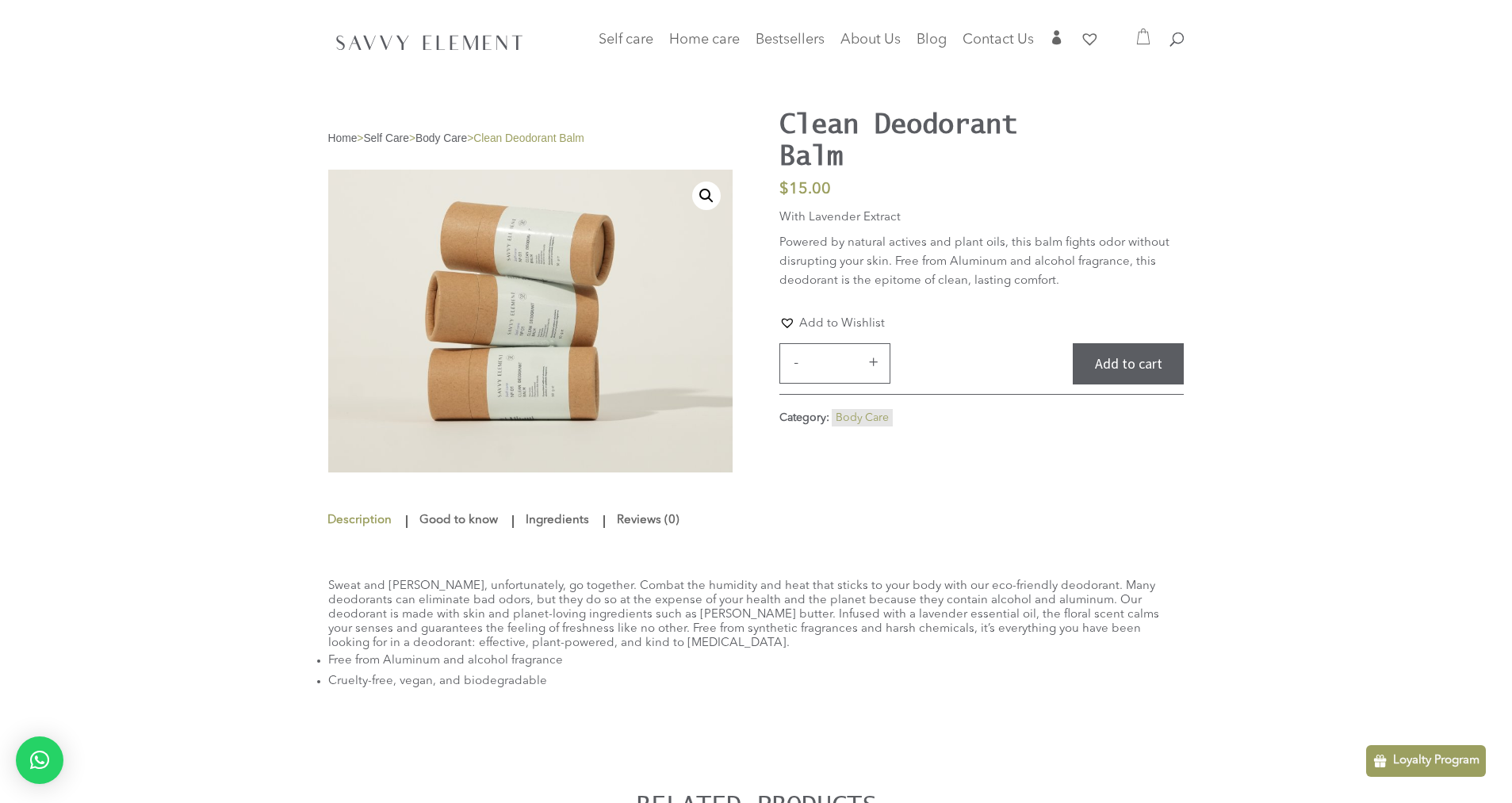
click at [647, 31] on div at bounding box center [757, 42] width 856 height 85
click at [634, 37] on span "Self care" at bounding box center [626, 40] width 55 height 14
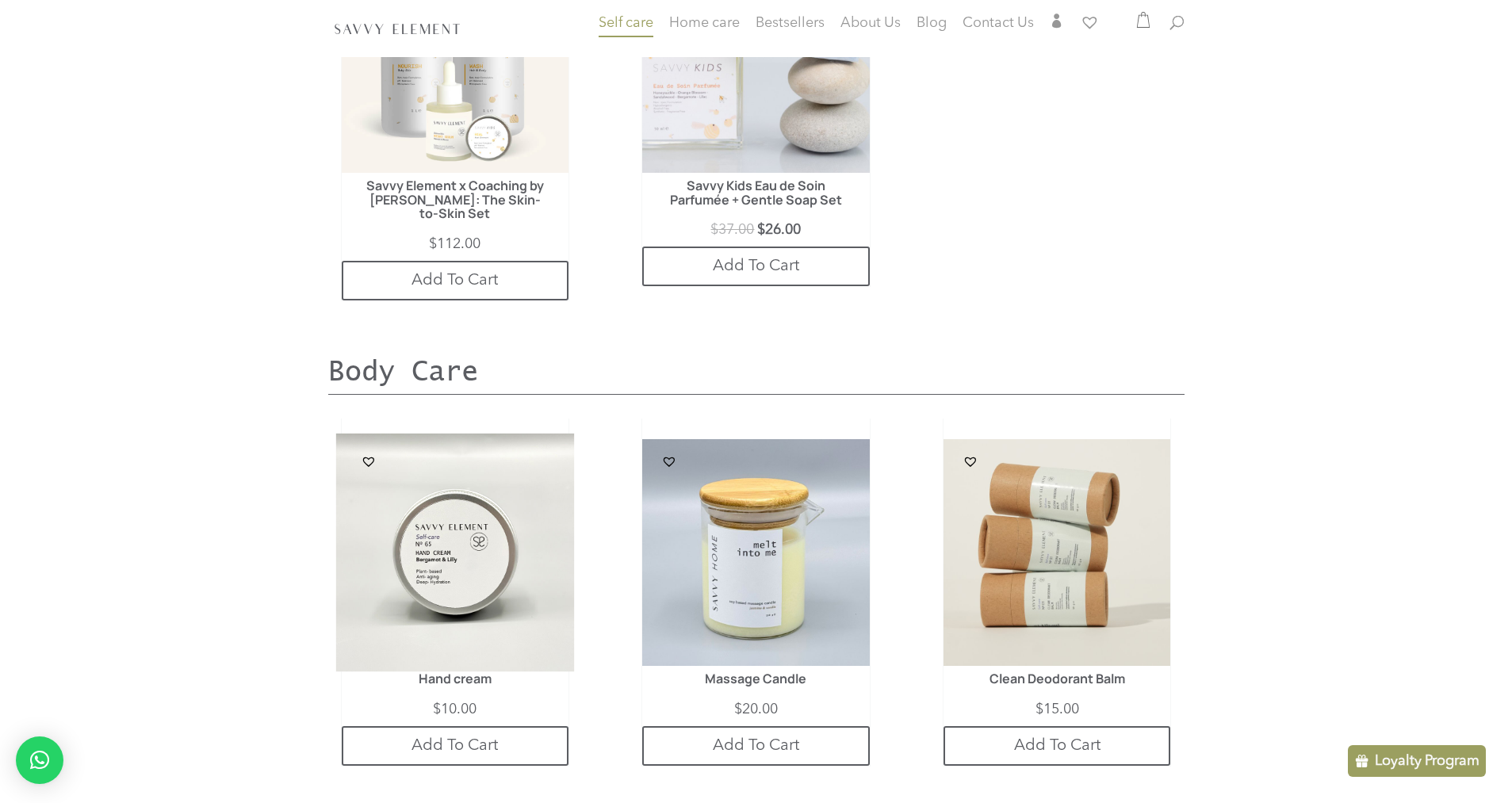
scroll to position [858, 0]
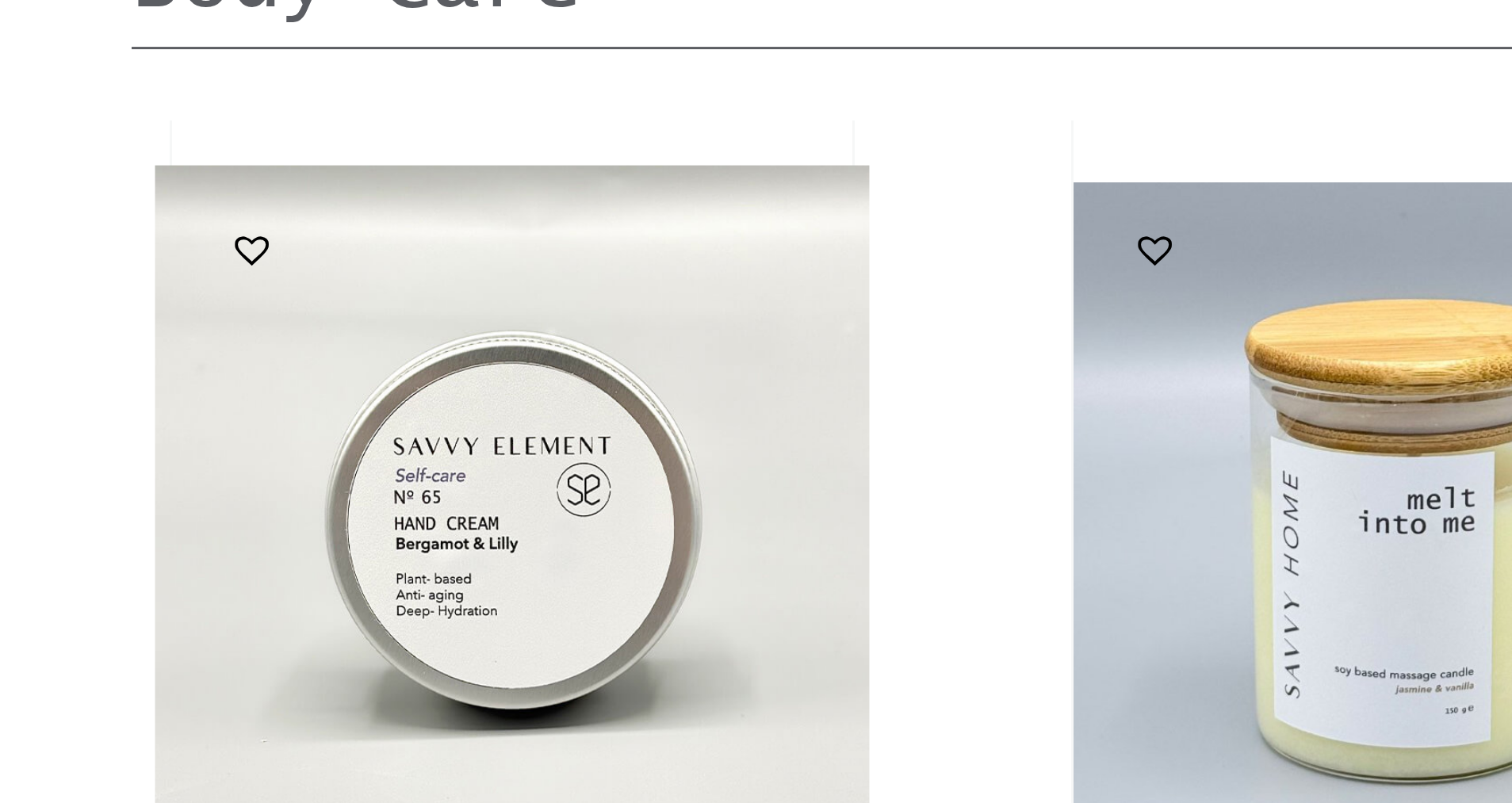
click at [336, 590] on img at bounding box center [455, 710] width 239 height 239
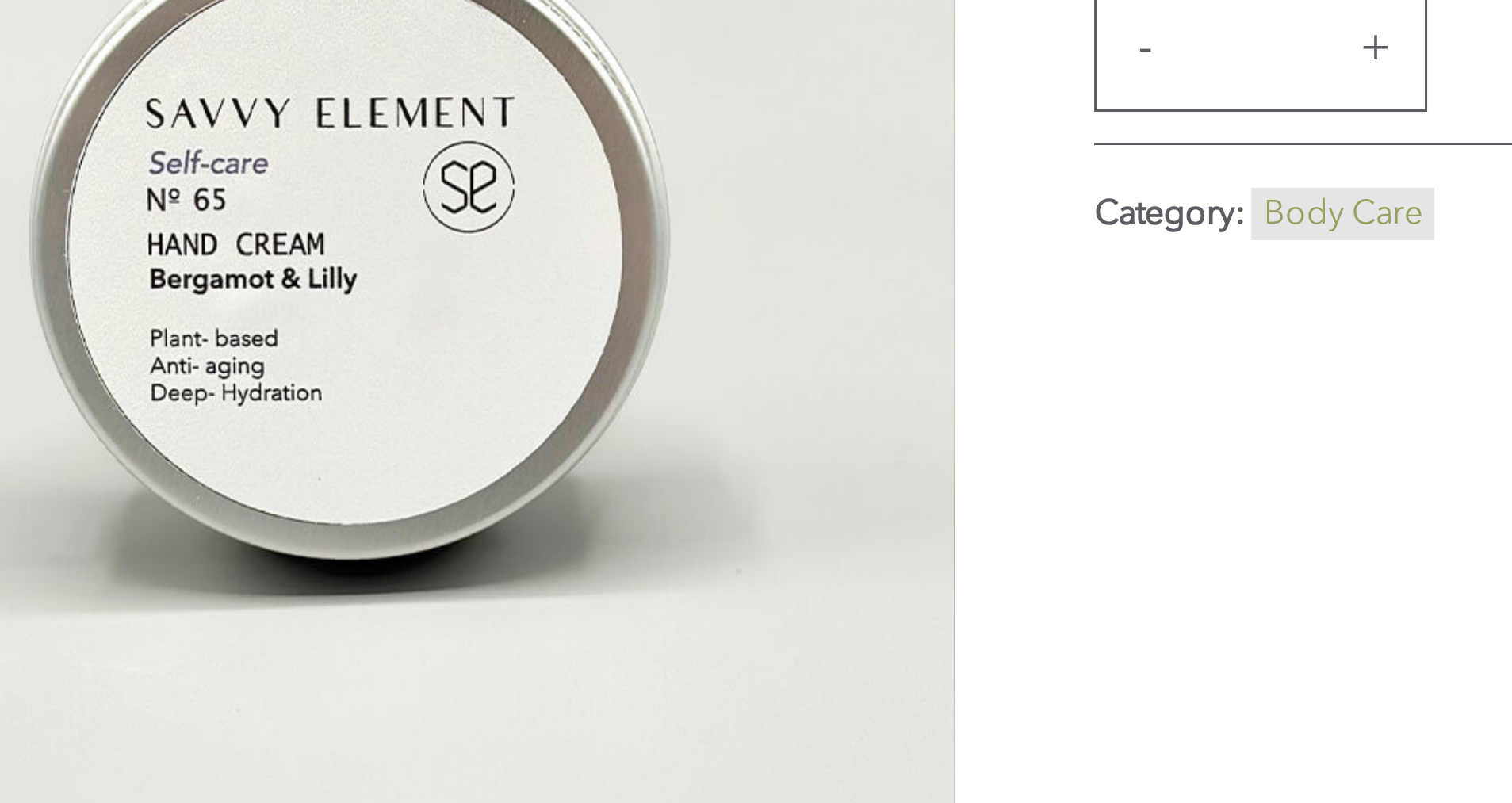
scroll to position [65, 0]
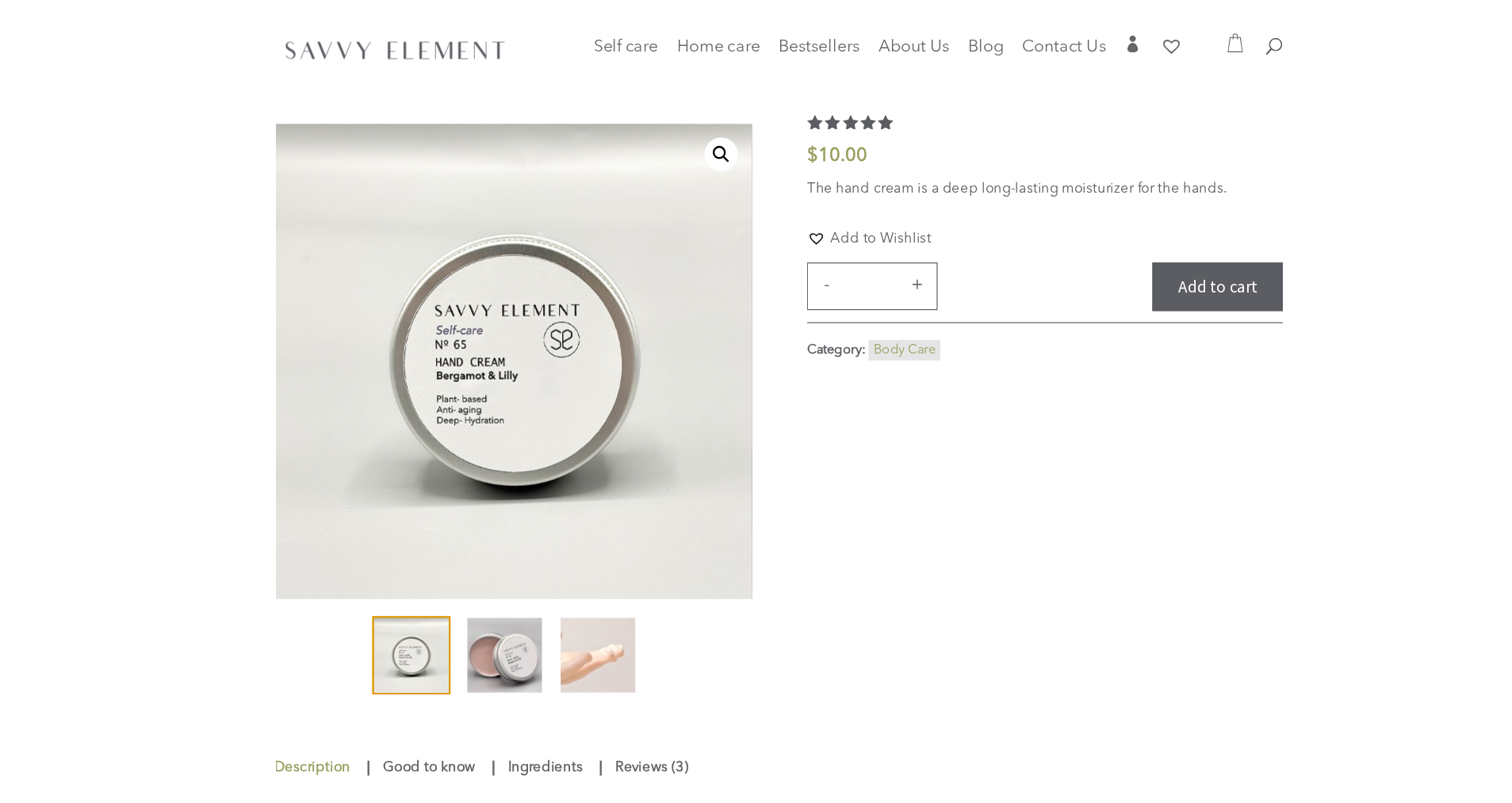
click at [491, 560] on img at bounding box center [522, 556] width 63 height 63
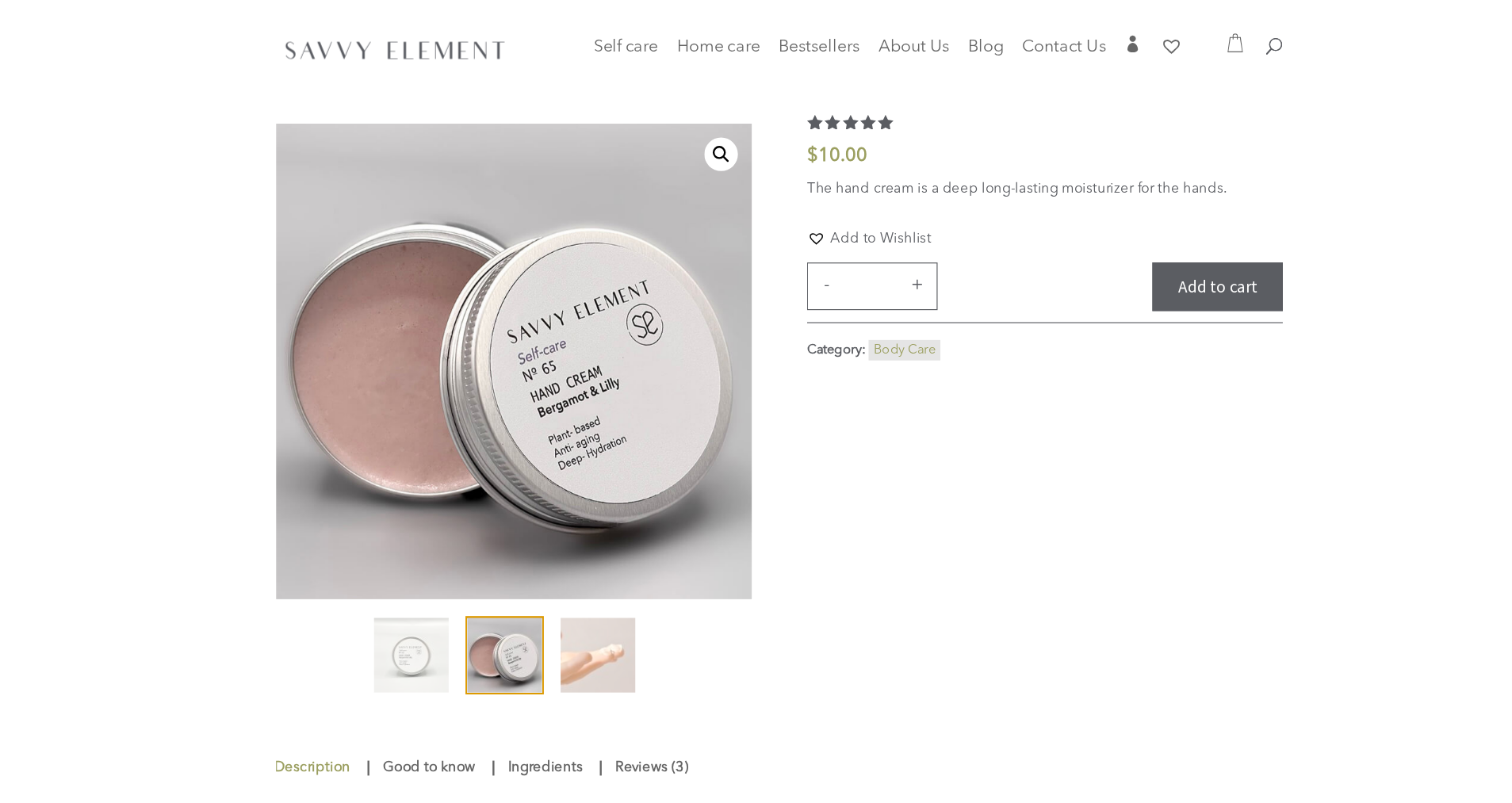
click at [474, 550] on ol at bounding box center [531, 564] width 404 height 79
click at [571, 558] on img at bounding box center [602, 556] width 63 height 63
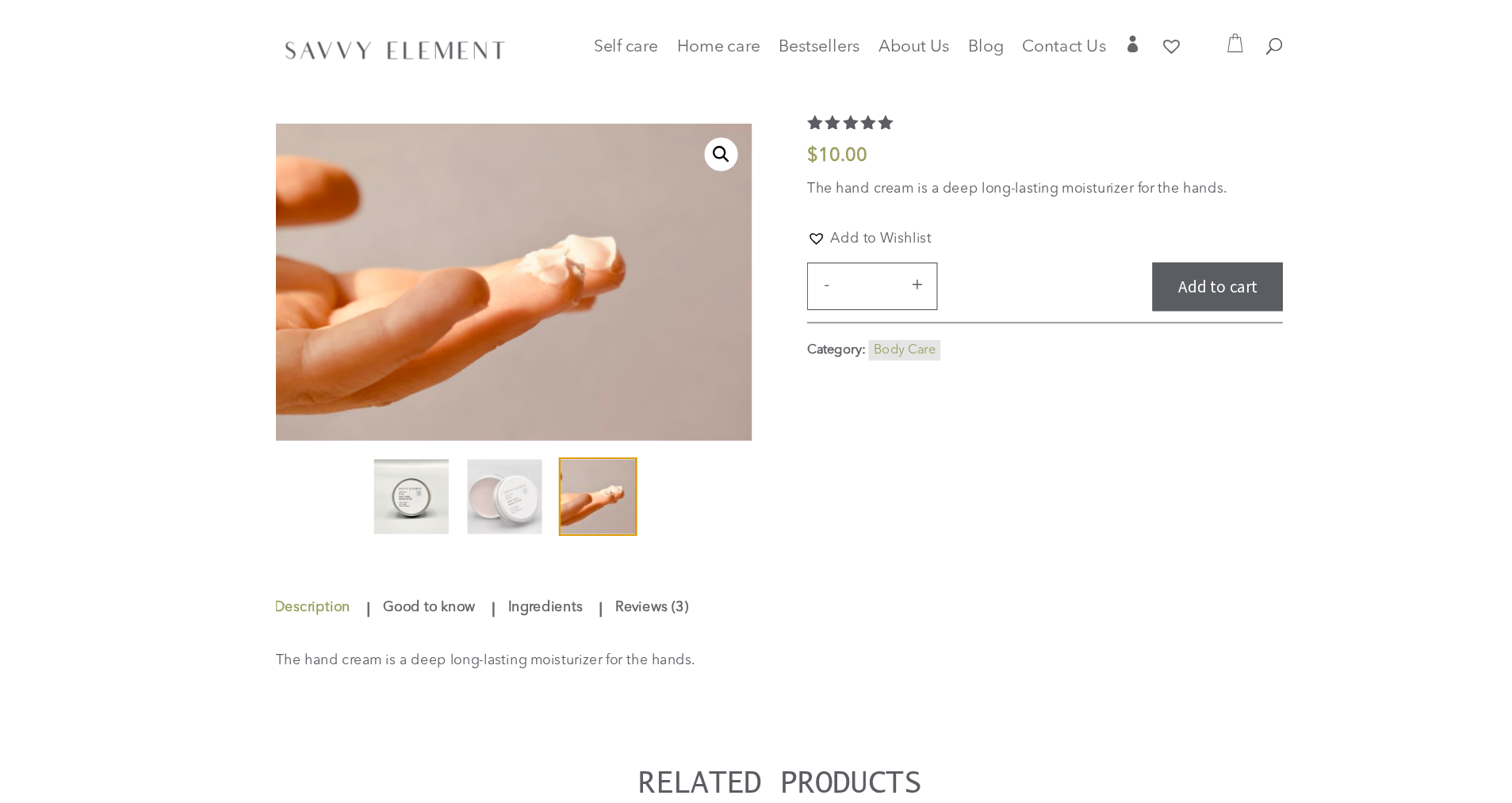
click at [411, 438] on img at bounding box center [443, 422] width 63 height 63
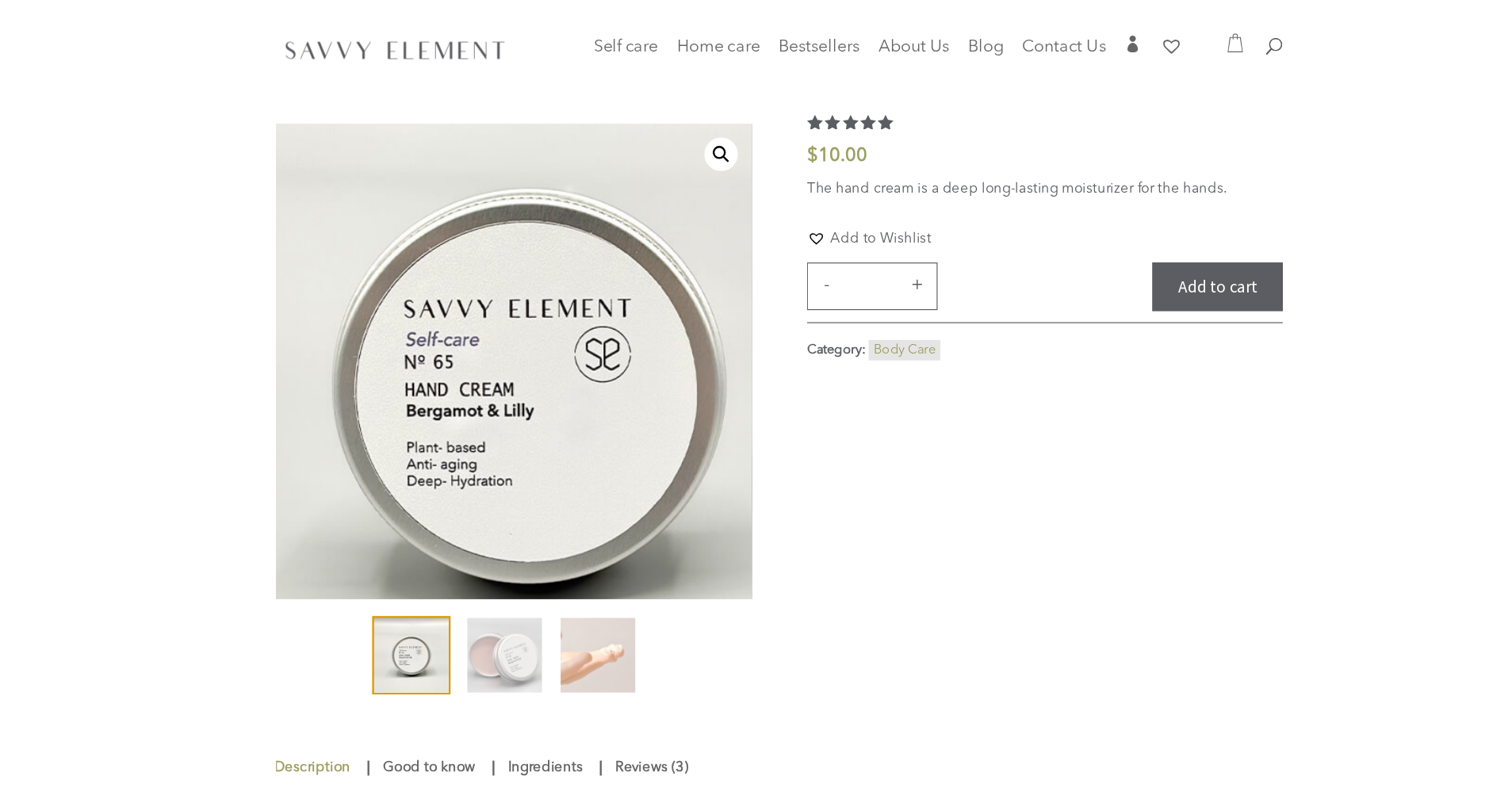
scroll to position [21, 0]
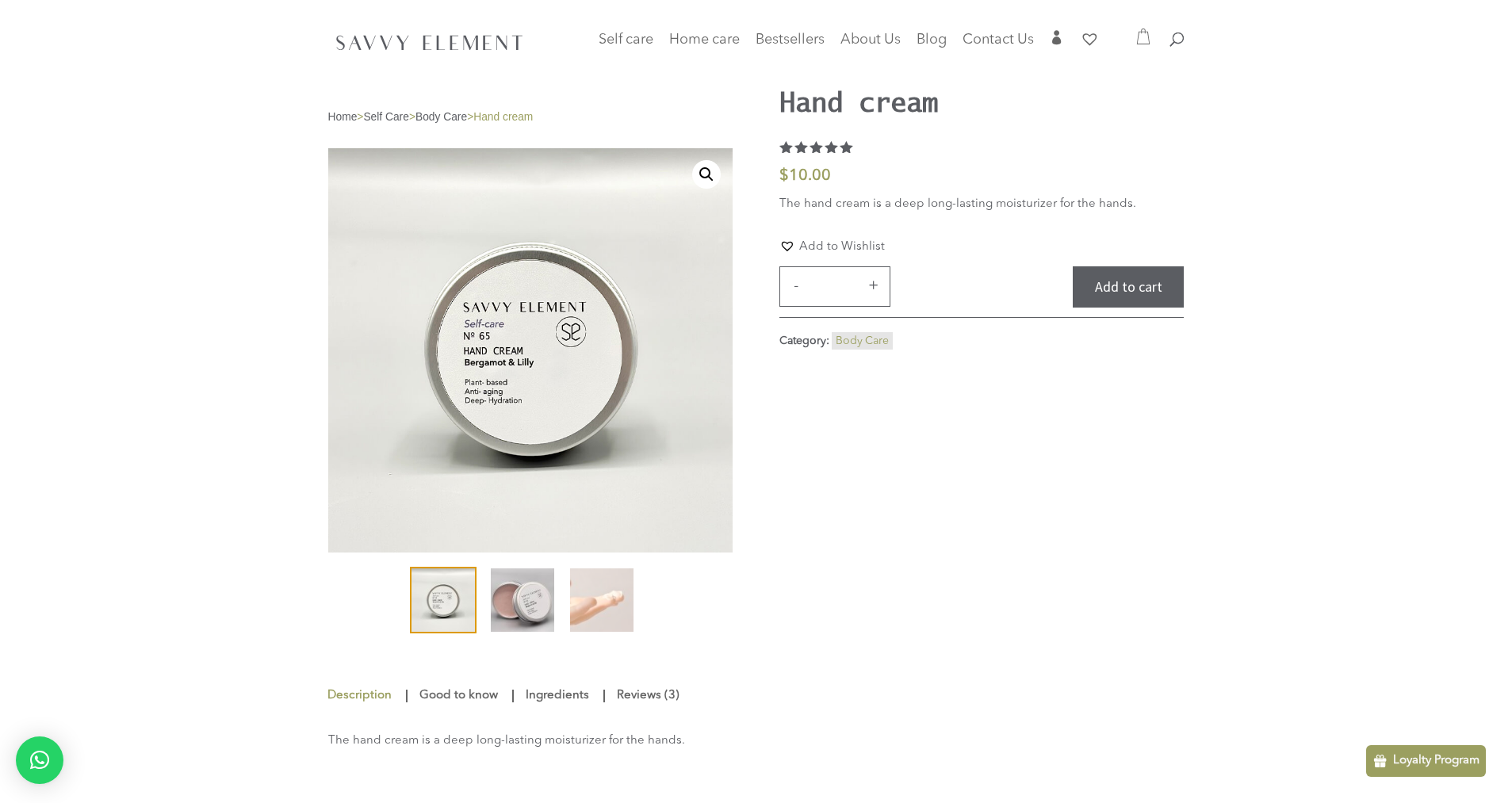
click at [523, 610] on img at bounding box center [522, 600] width 63 height 63
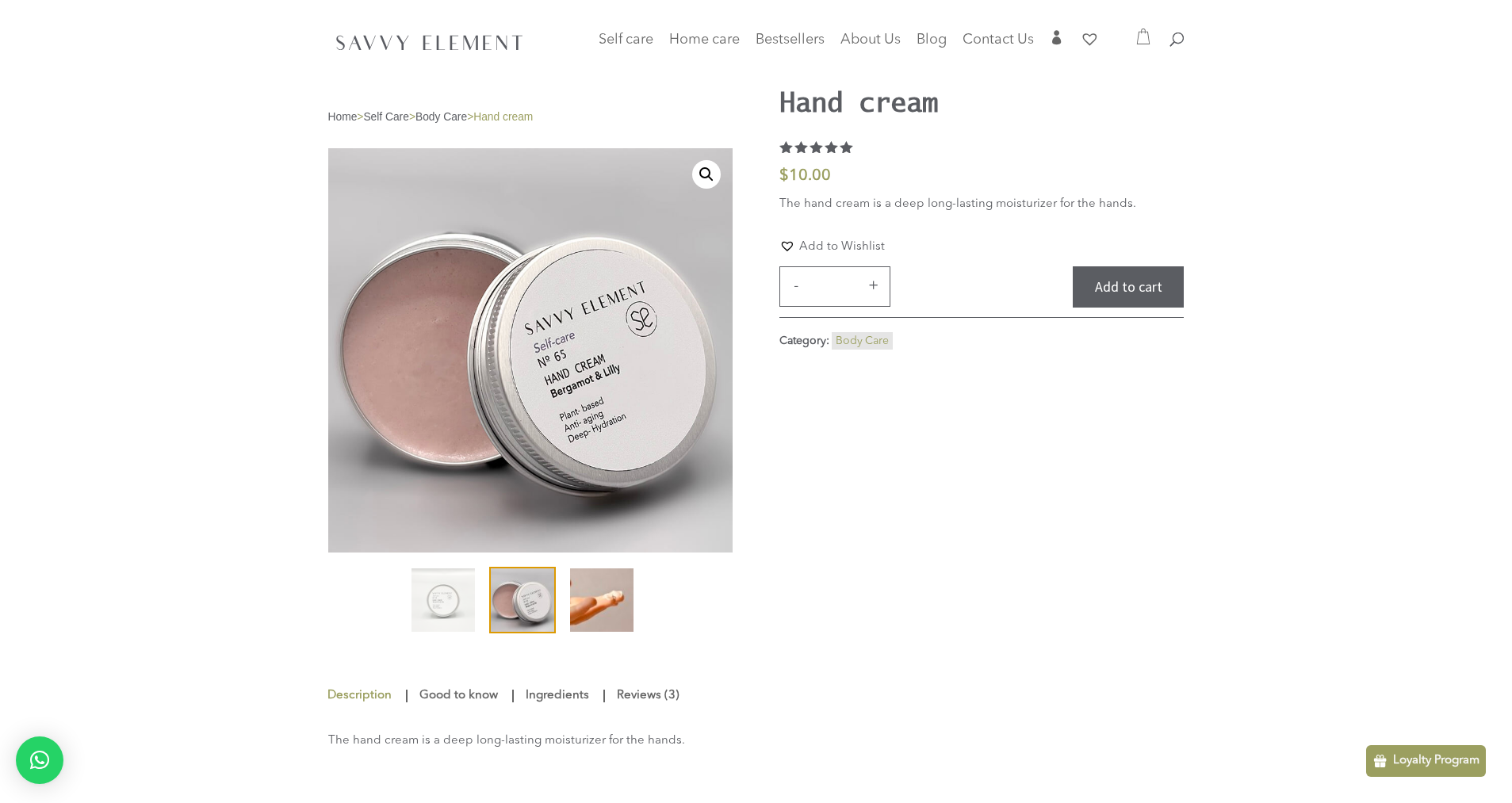
click at [603, 608] on img at bounding box center [602, 600] width 63 height 63
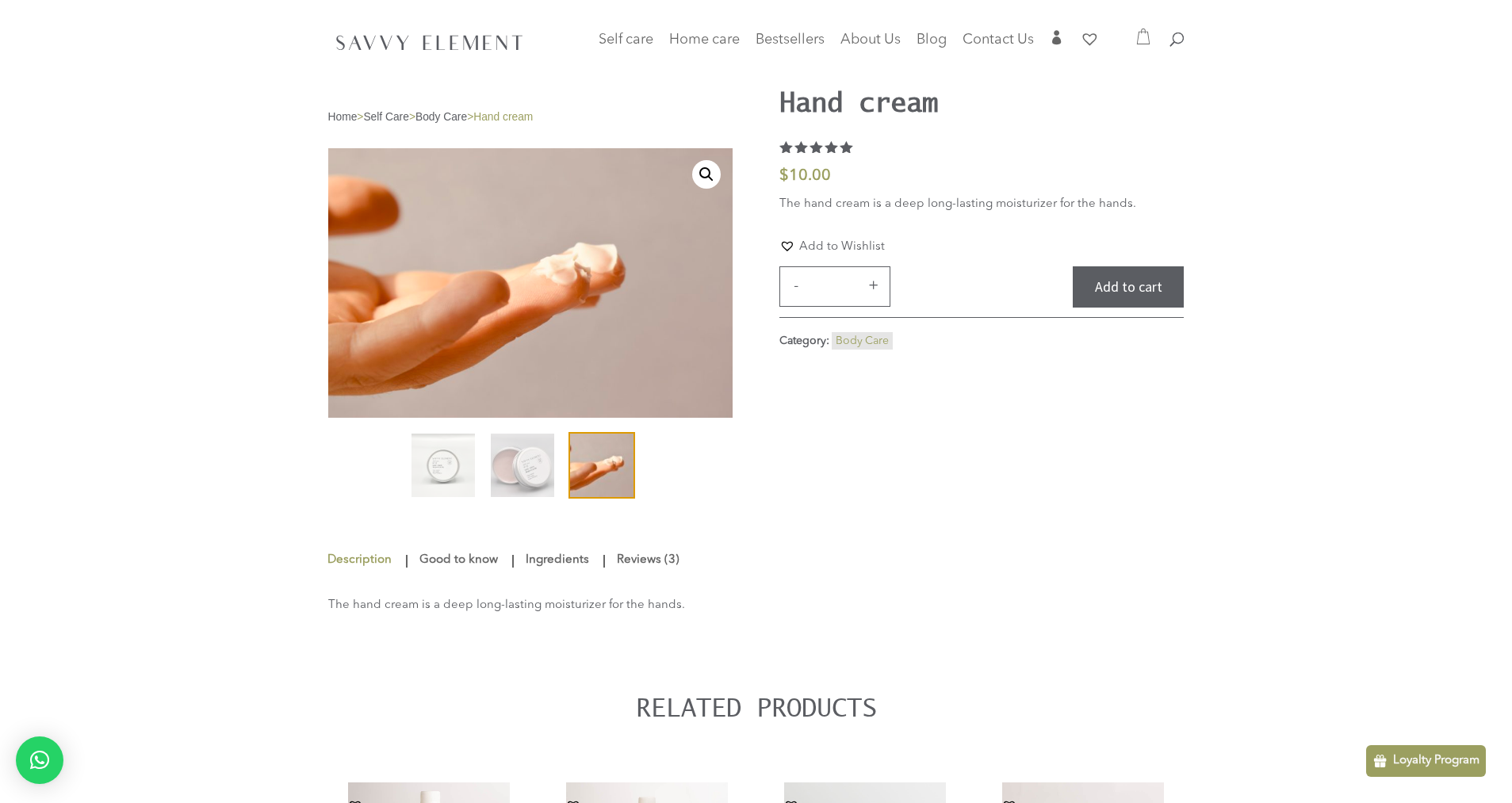
click at [646, 575] on link "Reviews (3)" at bounding box center [648, 561] width 70 height 28
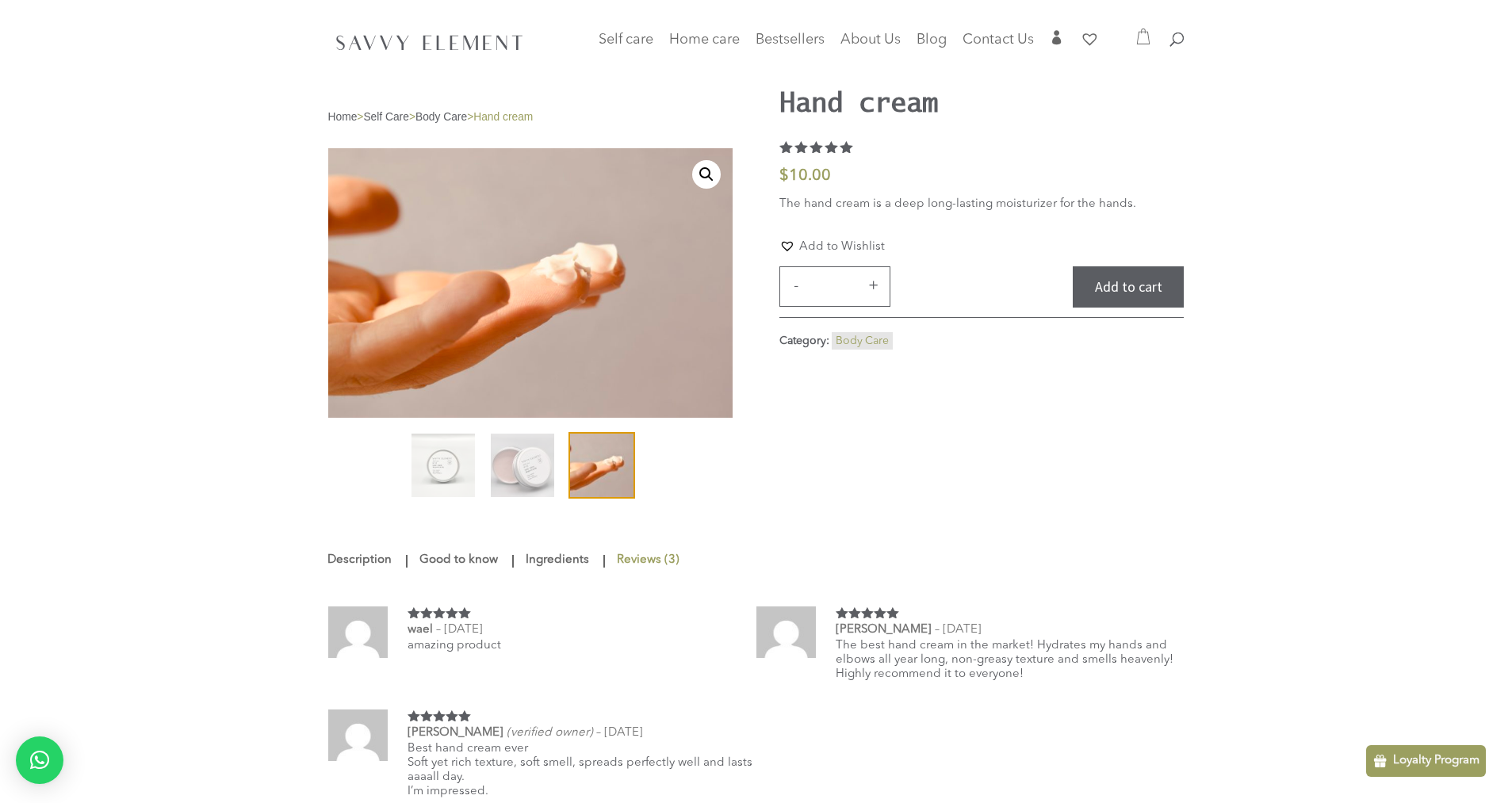
click at [592, 575] on link "Ingredients" at bounding box center [557, 561] width 71 height 28
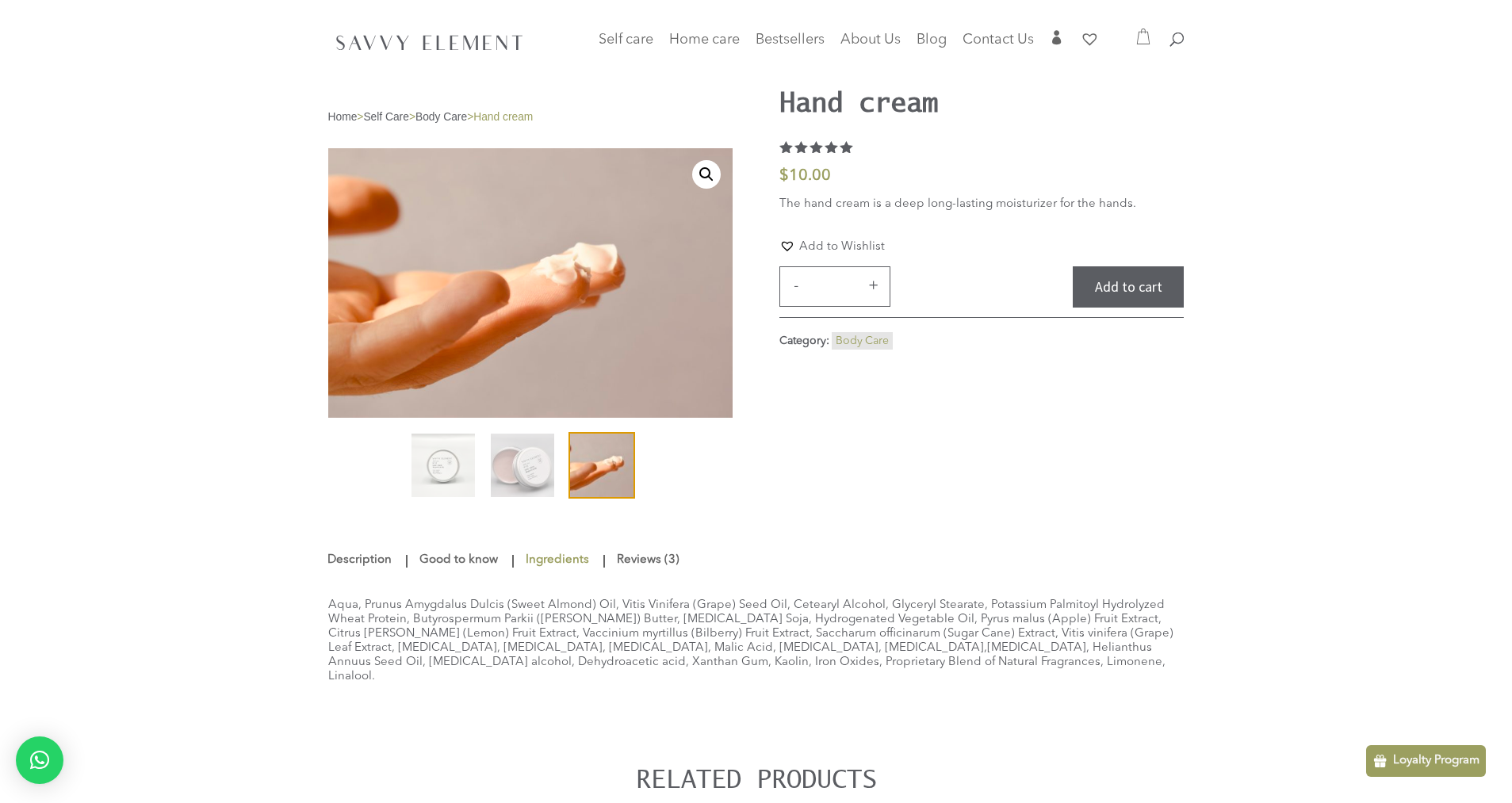
click at [438, 575] on link "Good to know" at bounding box center [459, 561] width 86 height 28
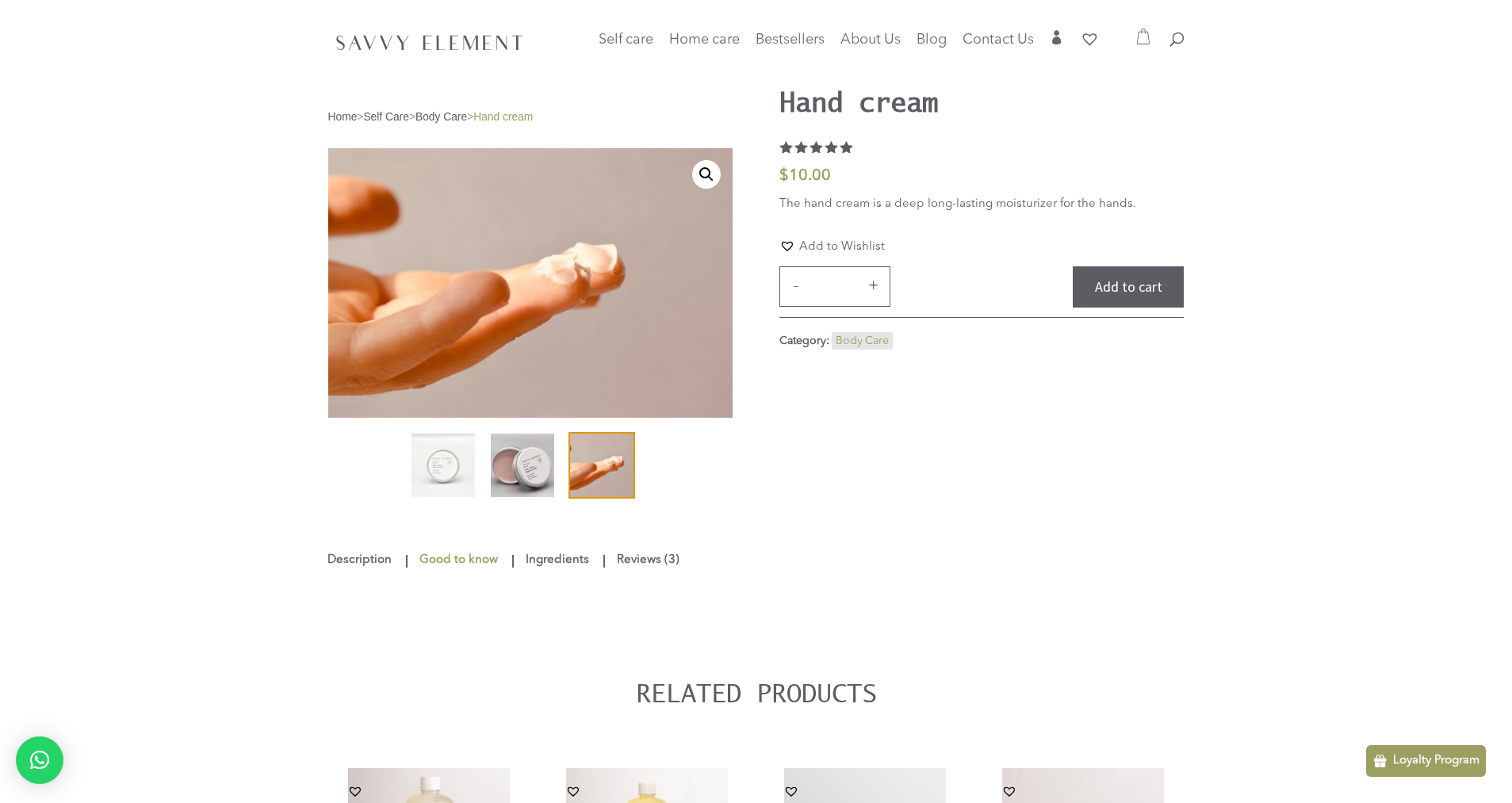
click at [520, 463] on img at bounding box center [522, 465] width 63 height 63
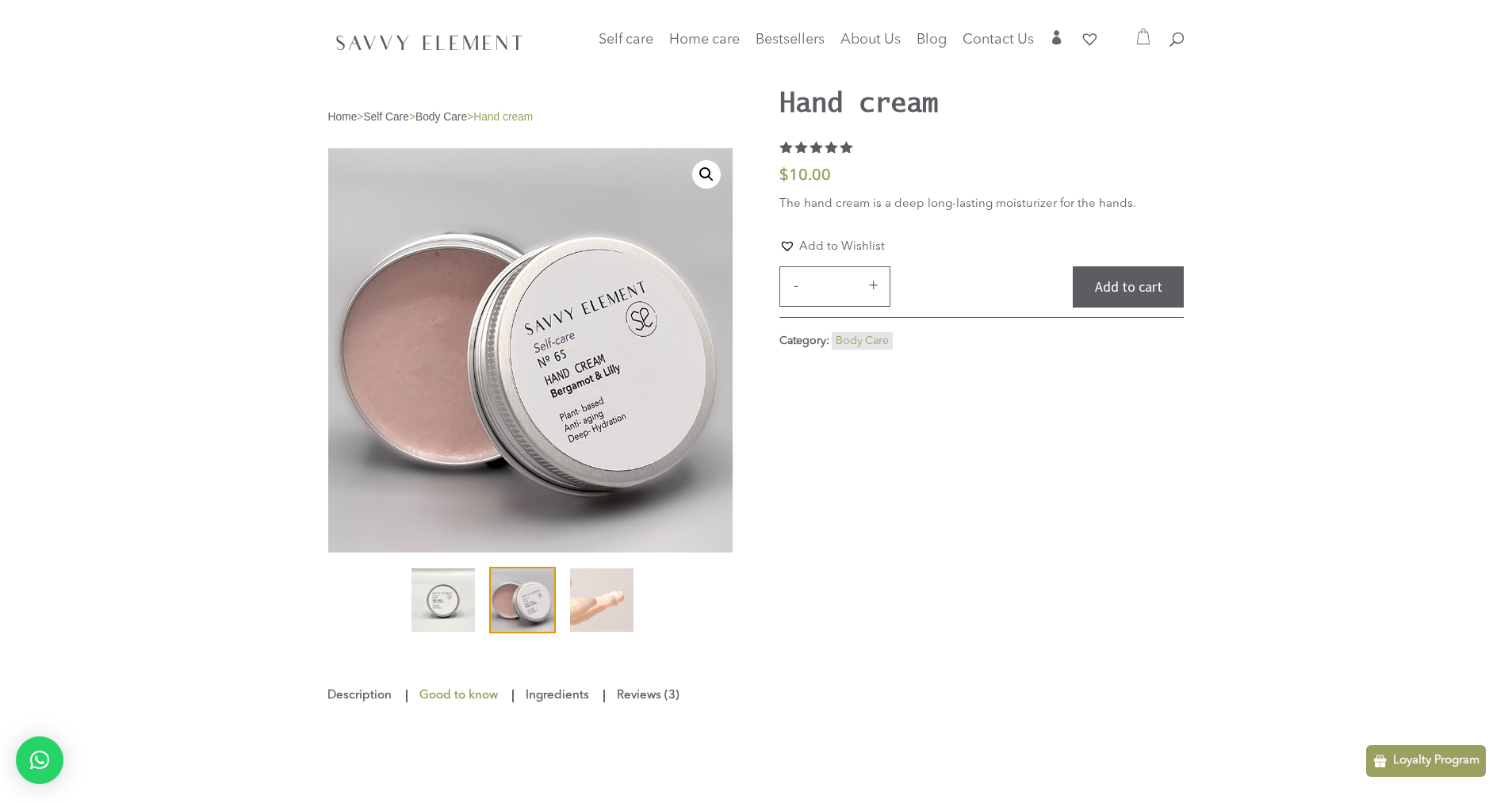
click at [434, 595] on img at bounding box center [443, 600] width 63 height 63
